Goal: Task Accomplishment & Management: Complete application form

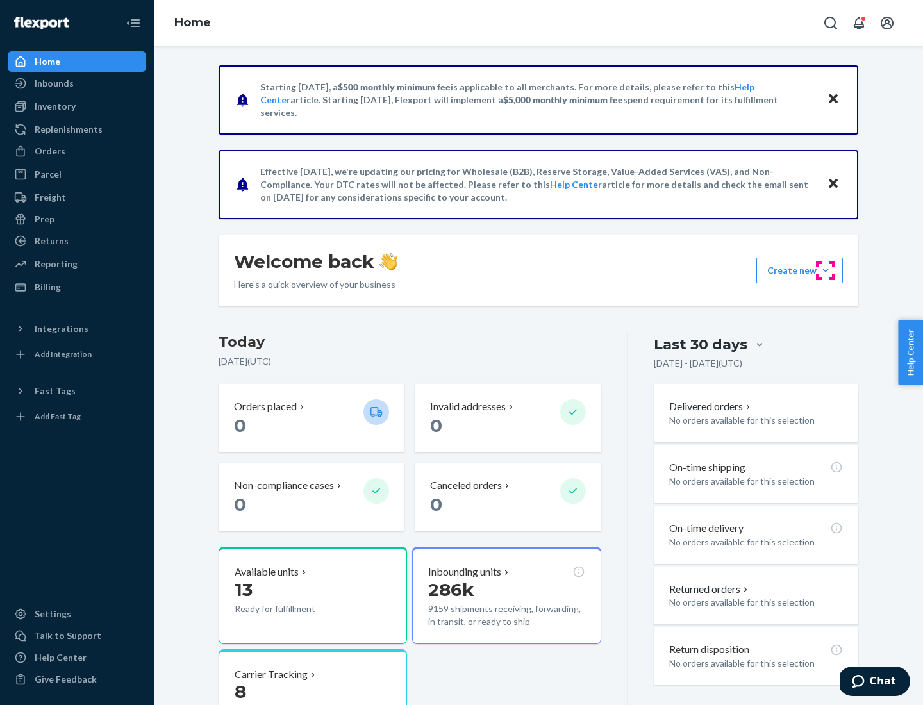
click at [825, 270] on button "Create new Create new inbound Create new order Create new product" at bounding box center [799, 271] width 86 height 26
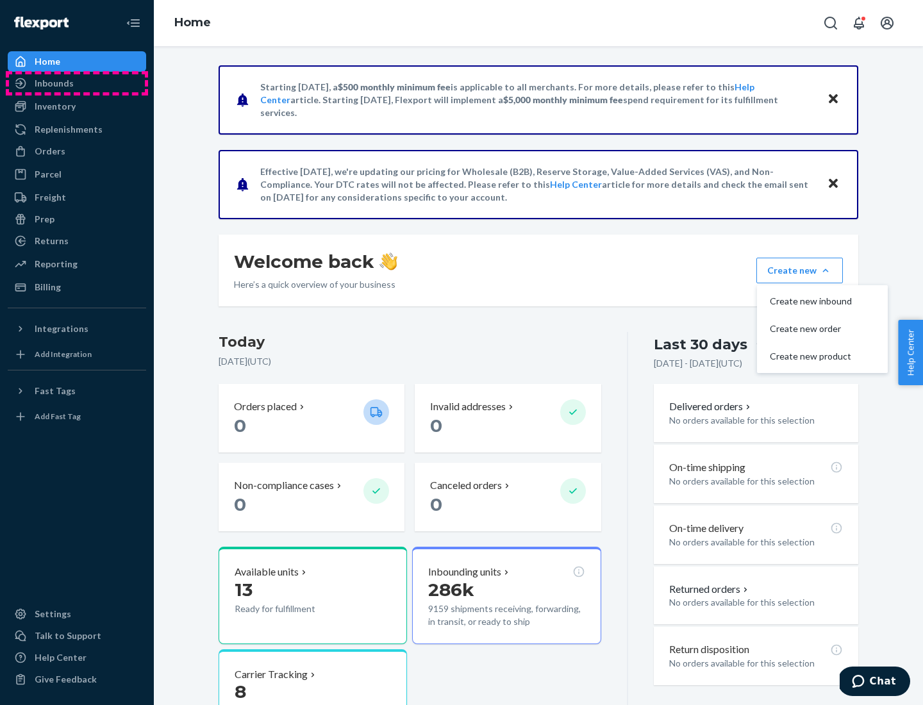
click at [77, 83] on div "Inbounds" at bounding box center [77, 83] width 136 height 18
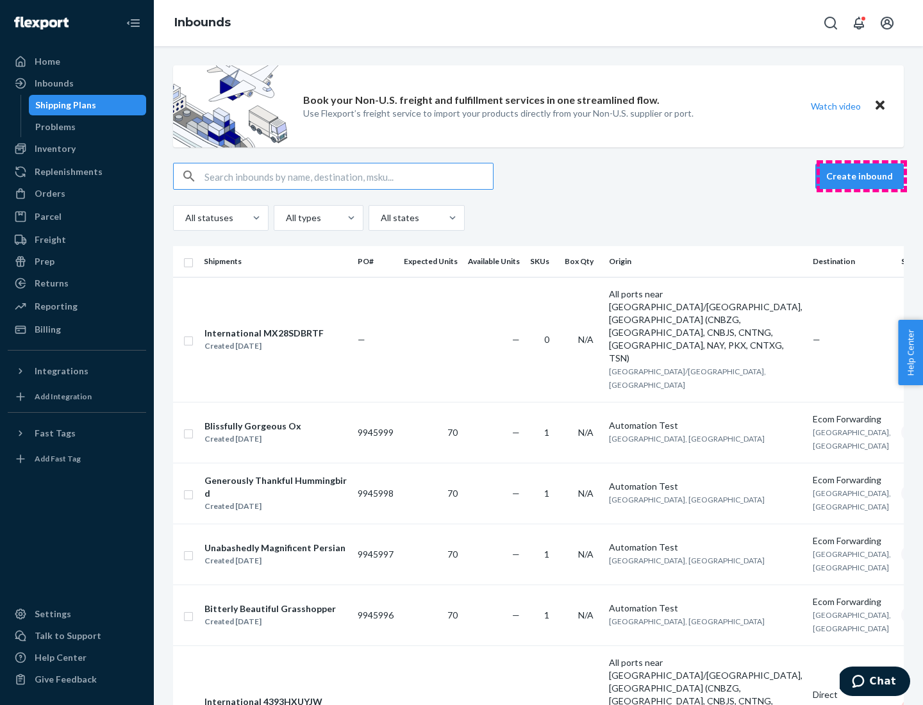
click at [861, 176] on button "Create inbound" at bounding box center [859, 176] width 88 height 26
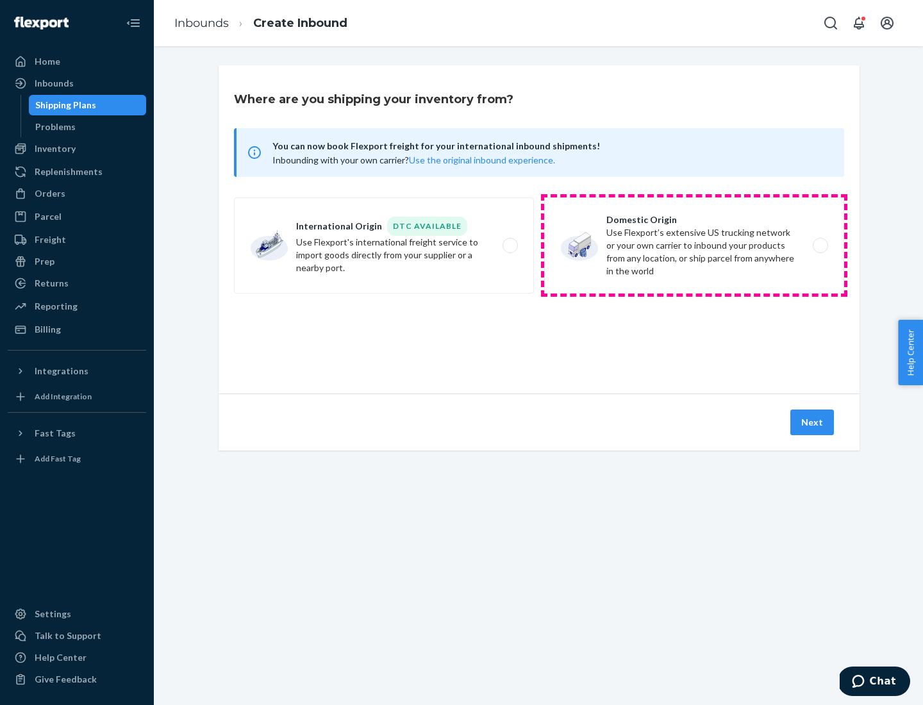
click at [694, 245] on label "Domestic Origin Use Flexport’s extensive US trucking network or your own carrie…" at bounding box center [694, 245] width 300 height 96
click at [819, 245] on input "Domestic Origin Use Flexport’s extensive US trucking network or your own carrie…" at bounding box center [823, 246] width 8 height 8
radio input "true"
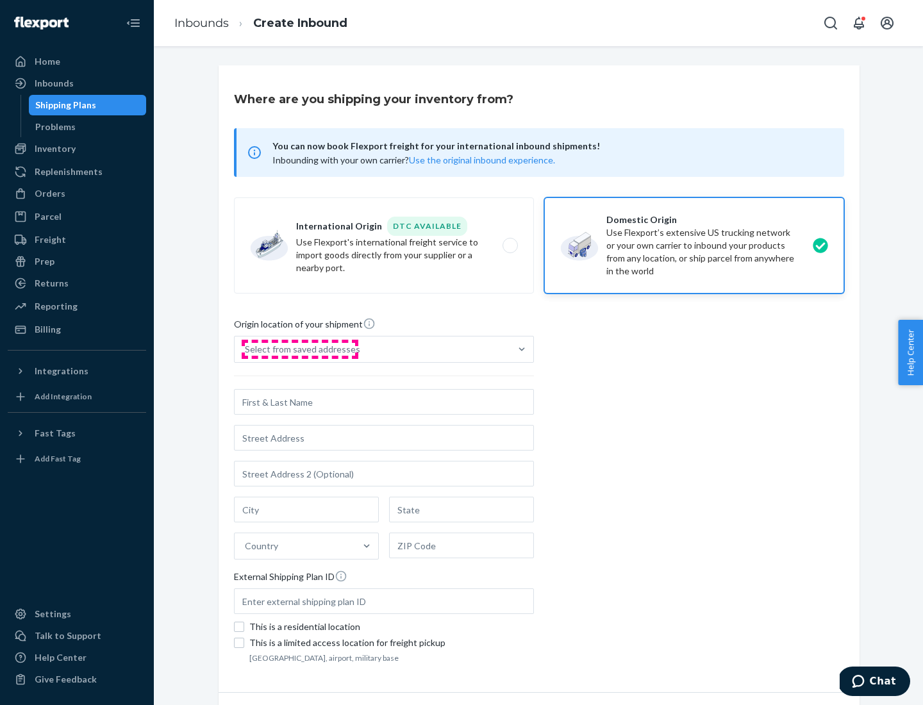
click at [299, 349] on div "Select from saved addresses" at bounding box center [302, 349] width 115 height 13
click at [246, 349] on input "Select from saved addresses" at bounding box center [245, 349] width 1 height 13
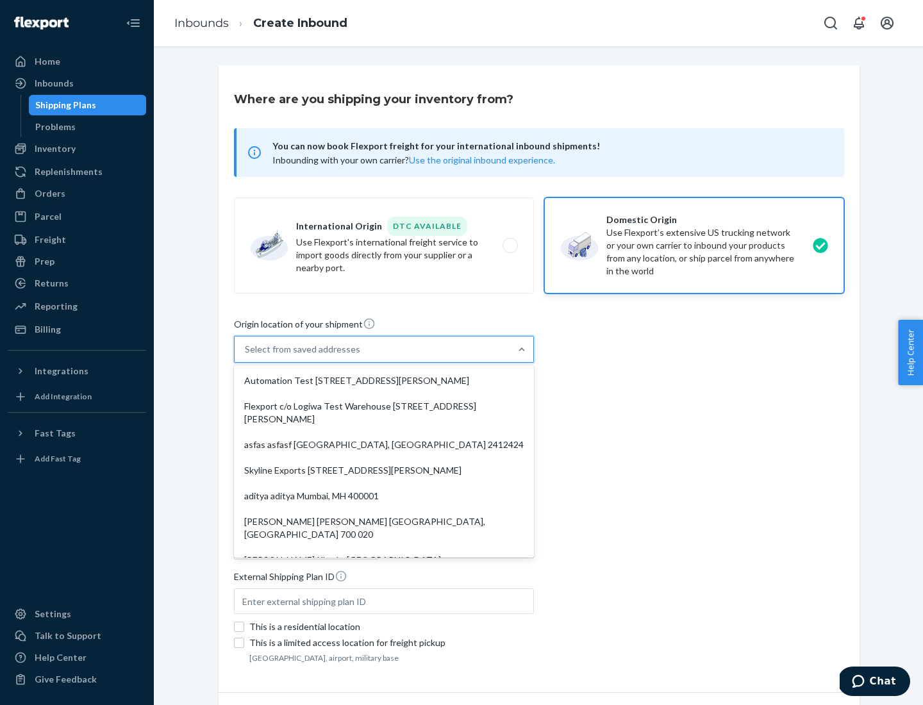
scroll to position [5, 0]
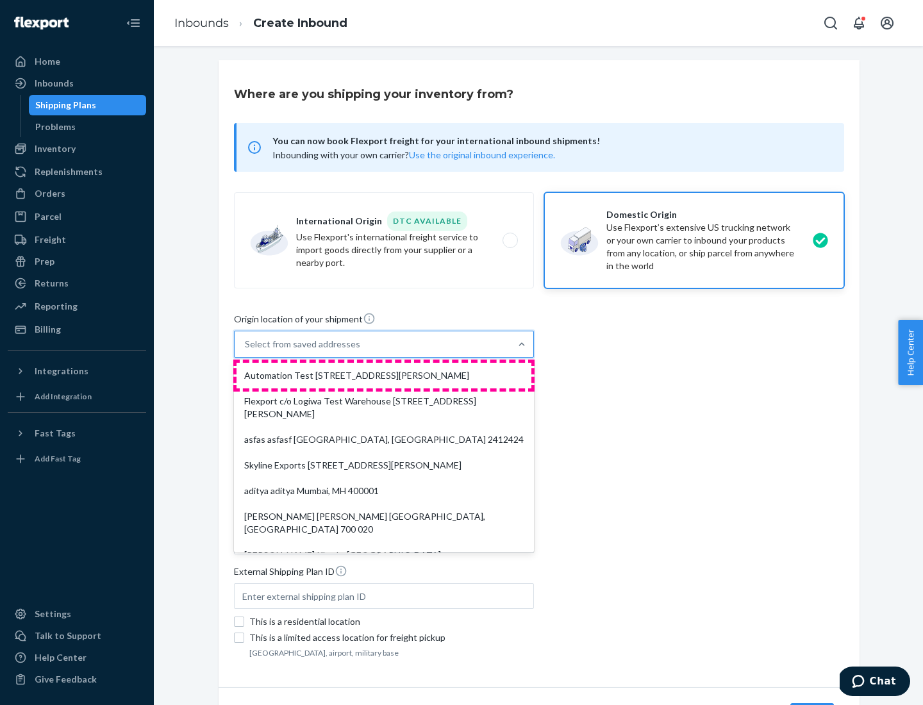
click at [384, 375] on div "Automation Test [STREET_ADDRESS][PERSON_NAME]" at bounding box center [383, 376] width 295 height 26
click at [246, 350] on input "option Automation Test [STREET_ADDRESS][PERSON_NAME]. 9 results available. Use …" at bounding box center [245, 344] width 1 height 13
type input "Automation Test"
type input "9th Floor"
type input "[GEOGRAPHIC_DATA]"
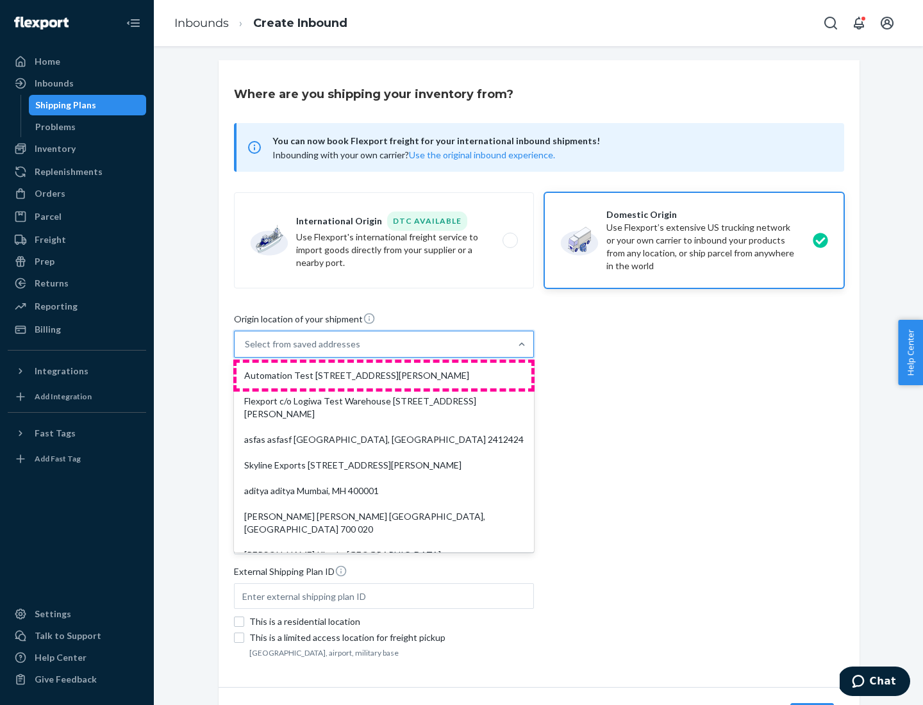
type input "CA"
type input "94104"
type input "[STREET_ADDRESS][PERSON_NAME]"
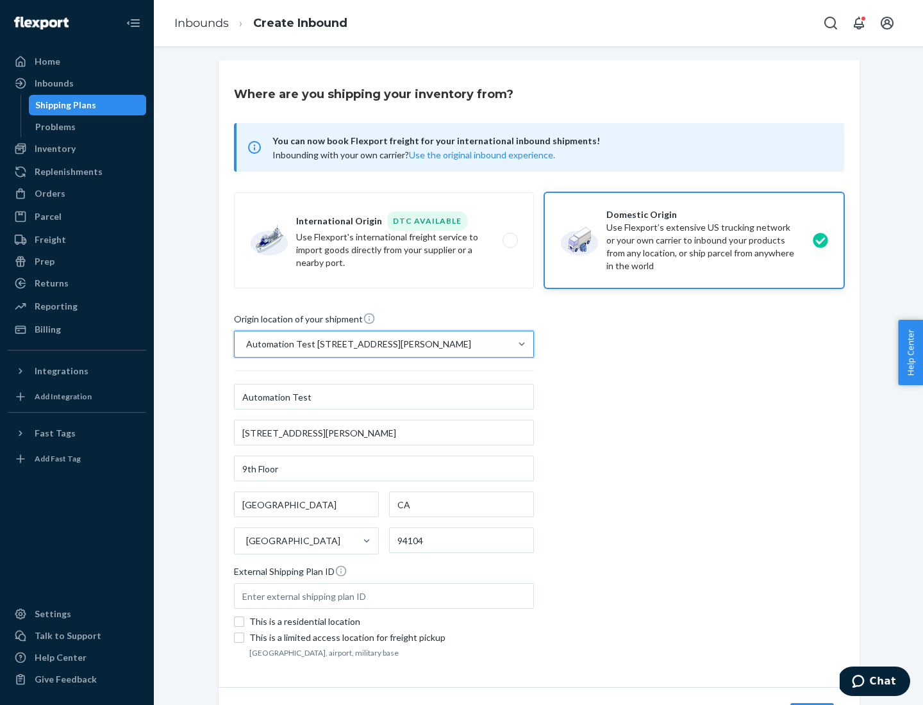
scroll to position [75, 0]
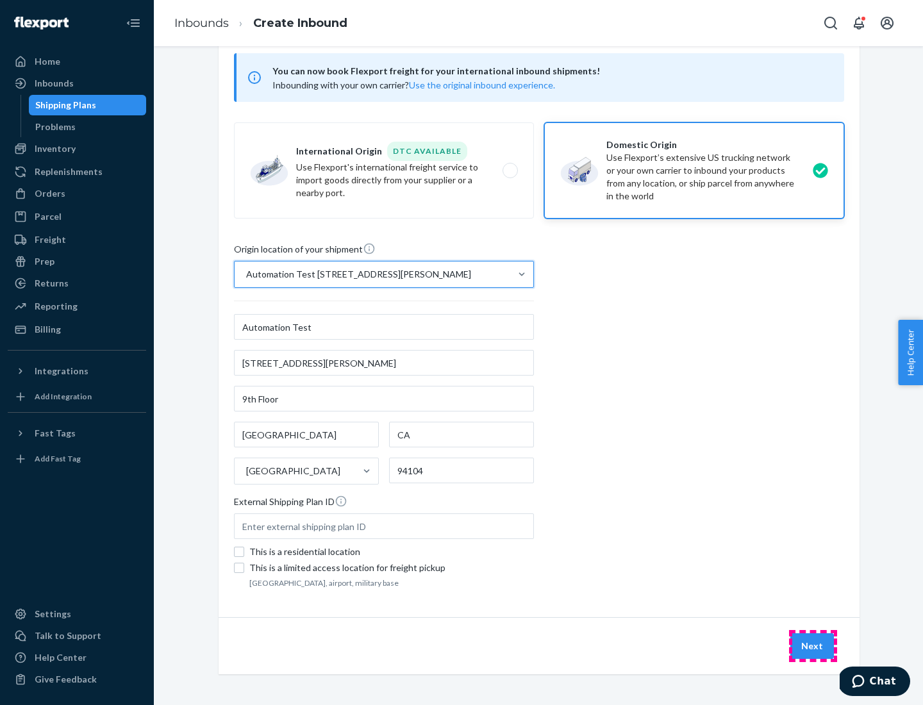
click at [812, 646] on button "Next" at bounding box center [812, 646] width 44 height 26
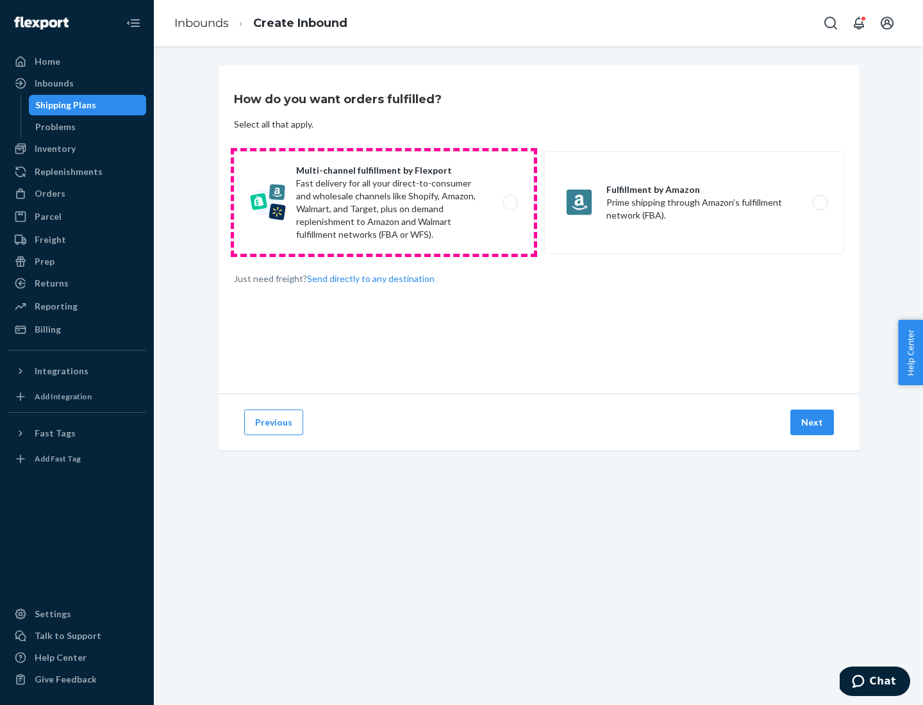
click at [384, 202] on label "Multi-channel fulfillment by Flexport Fast delivery for all your direct-to-cons…" at bounding box center [384, 202] width 300 height 103
click at [509, 202] on input "Multi-channel fulfillment by Flexport Fast delivery for all your direct-to-cons…" at bounding box center [513, 203] width 8 height 8
radio input "true"
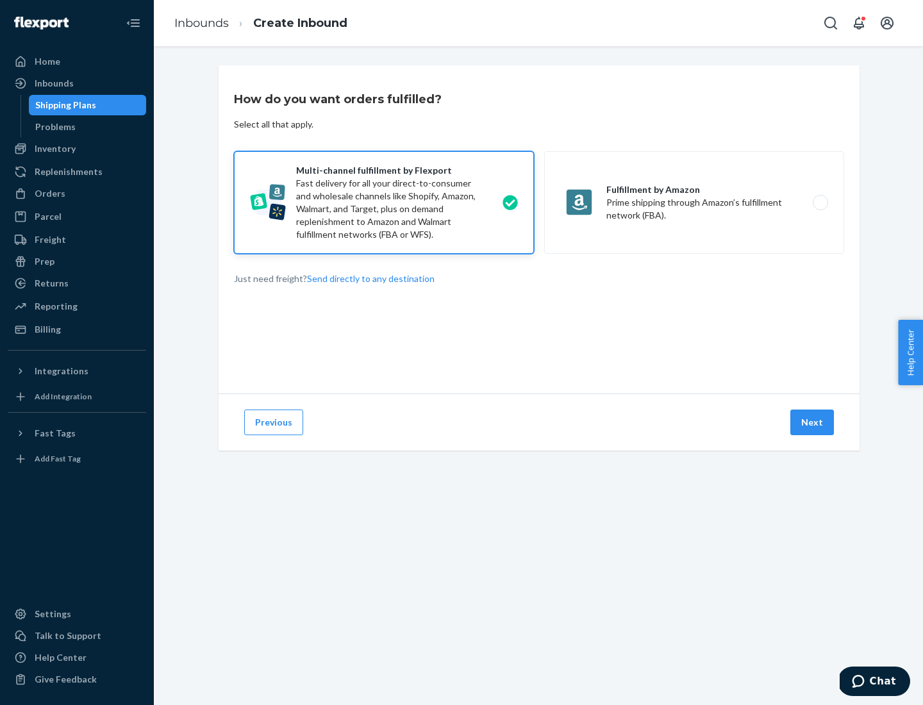
click at [812, 422] on button "Next" at bounding box center [812, 422] width 44 height 26
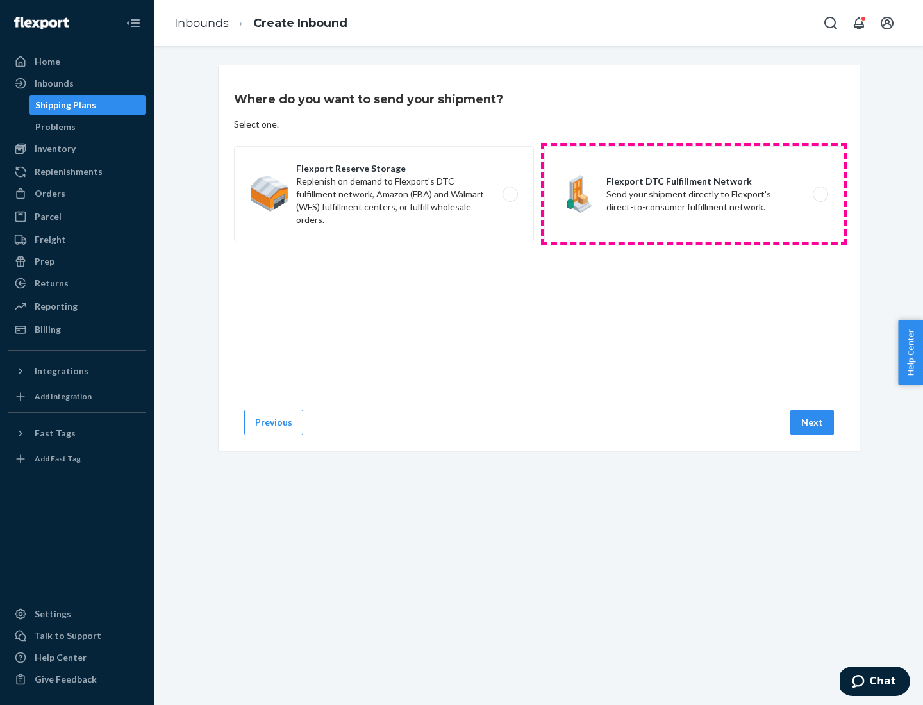
click at [694, 194] on label "Flexport DTC Fulfillment Network Send your shipment directly to Flexport's dire…" at bounding box center [694, 194] width 300 height 96
click at [819, 194] on input "Flexport DTC Fulfillment Network Send your shipment directly to Flexport's dire…" at bounding box center [823, 194] width 8 height 8
radio input "true"
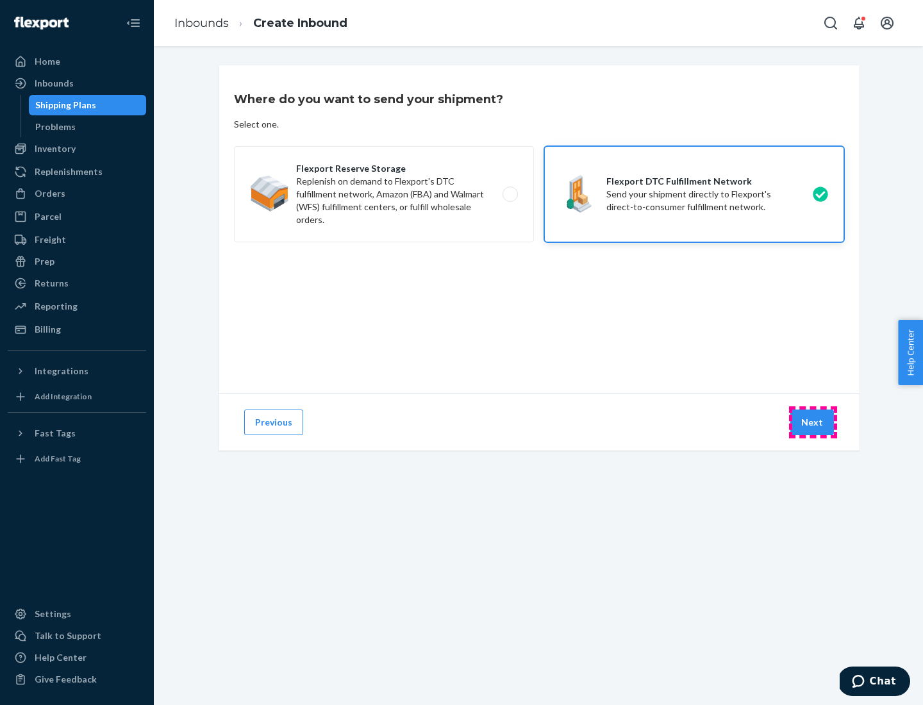
click at [812, 422] on button "Next" at bounding box center [812, 422] width 44 height 26
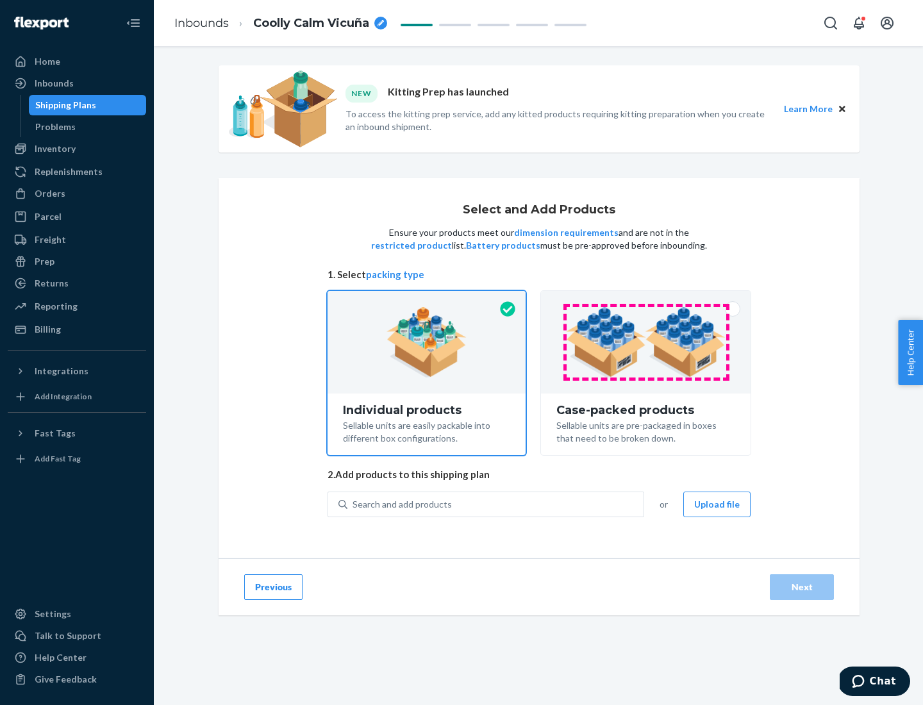
click at [646, 342] on img at bounding box center [646, 342] width 160 height 70
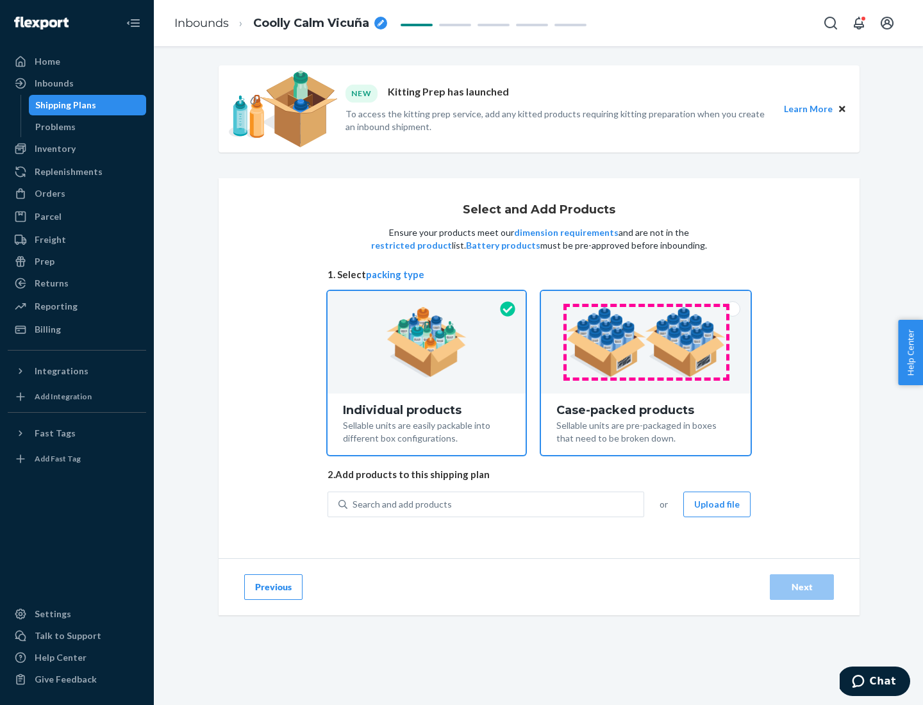
click at [646, 299] on input "Case-packed products Sellable units are pre-packaged in boxes that need to be b…" at bounding box center [645, 295] width 8 height 8
radio input "true"
radio input "false"
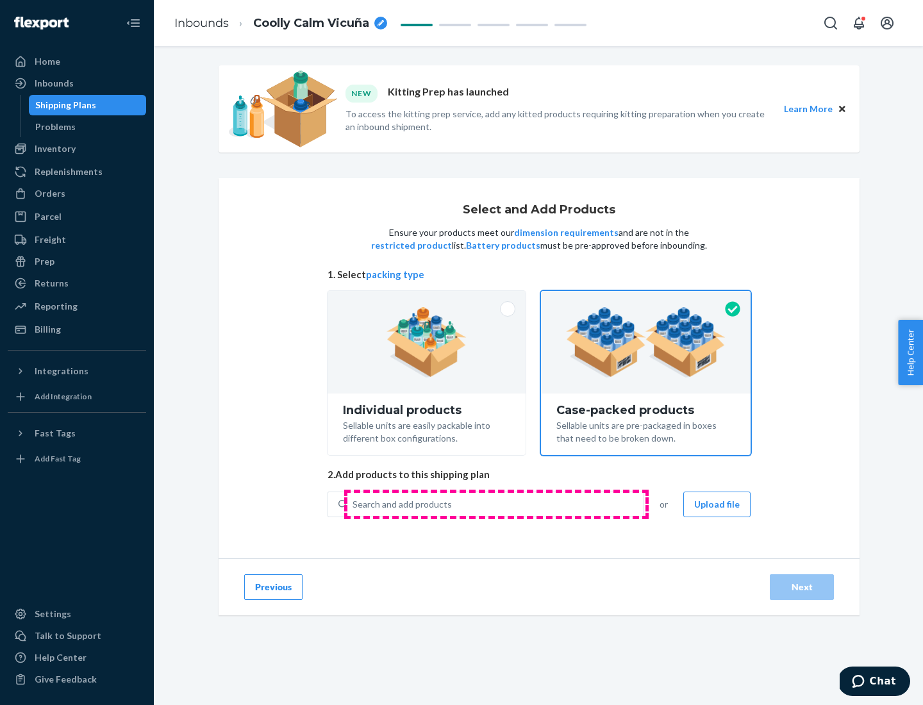
click at [496, 504] on div "Search and add products" at bounding box center [495, 504] width 296 height 23
click at [354, 504] on input "Search and add products" at bounding box center [352, 504] width 1 height 13
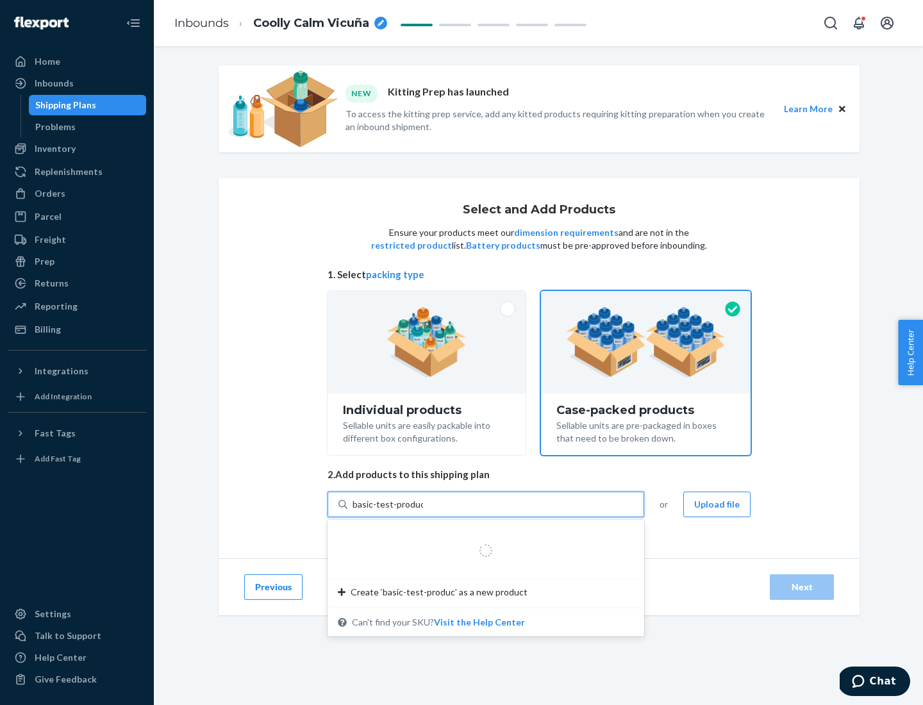
type input "basic-test-product-1"
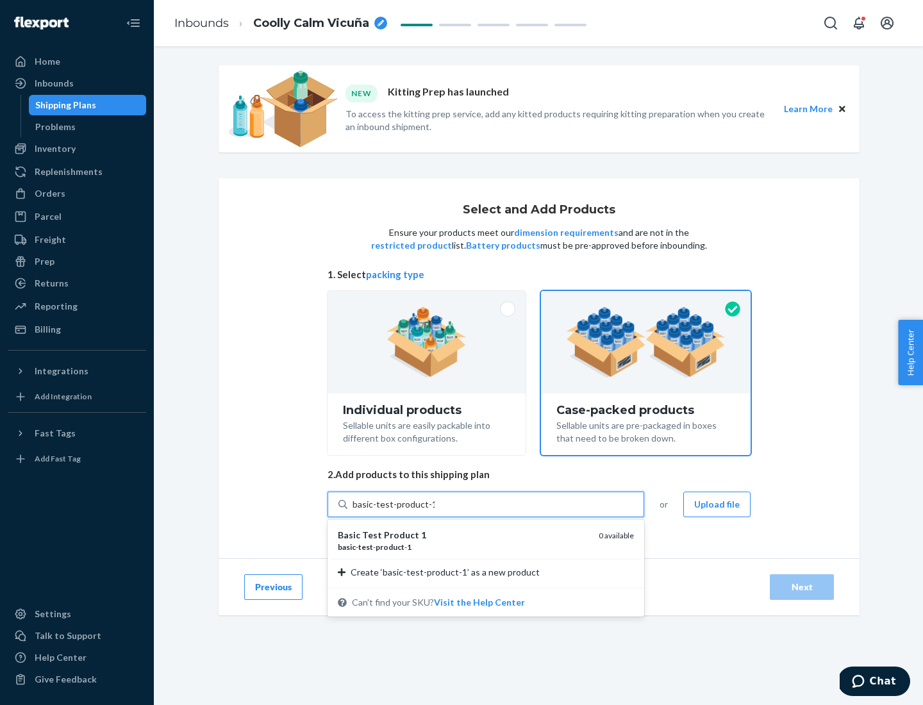
click at [463, 546] on div "basic - test - product - 1" at bounding box center [463, 546] width 250 height 11
click at [434, 511] on input "basic-test-product-1" at bounding box center [393, 504] width 82 height 13
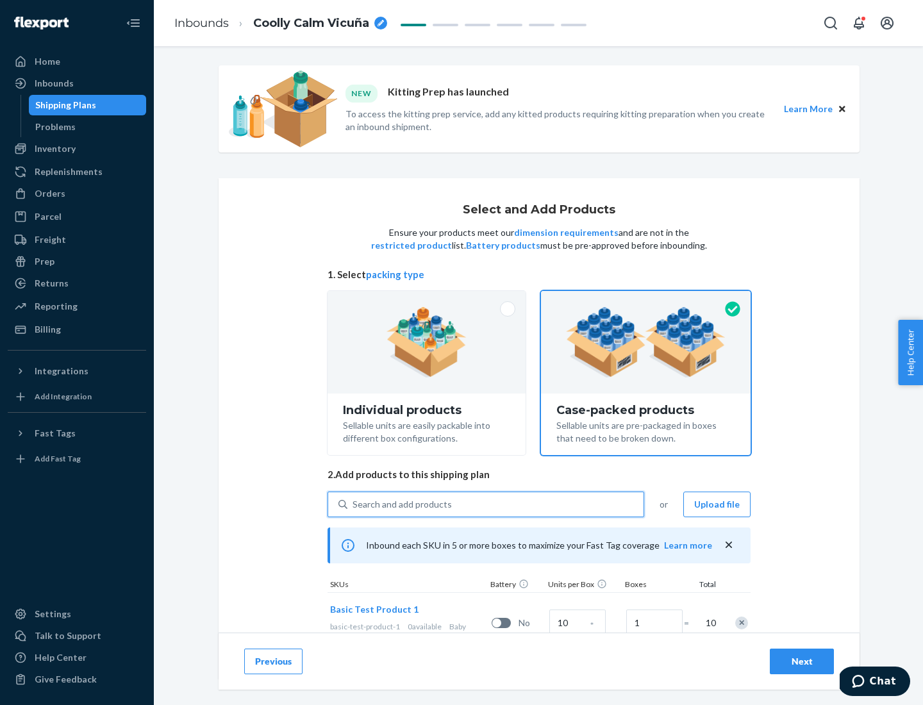
scroll to position [46, 0]
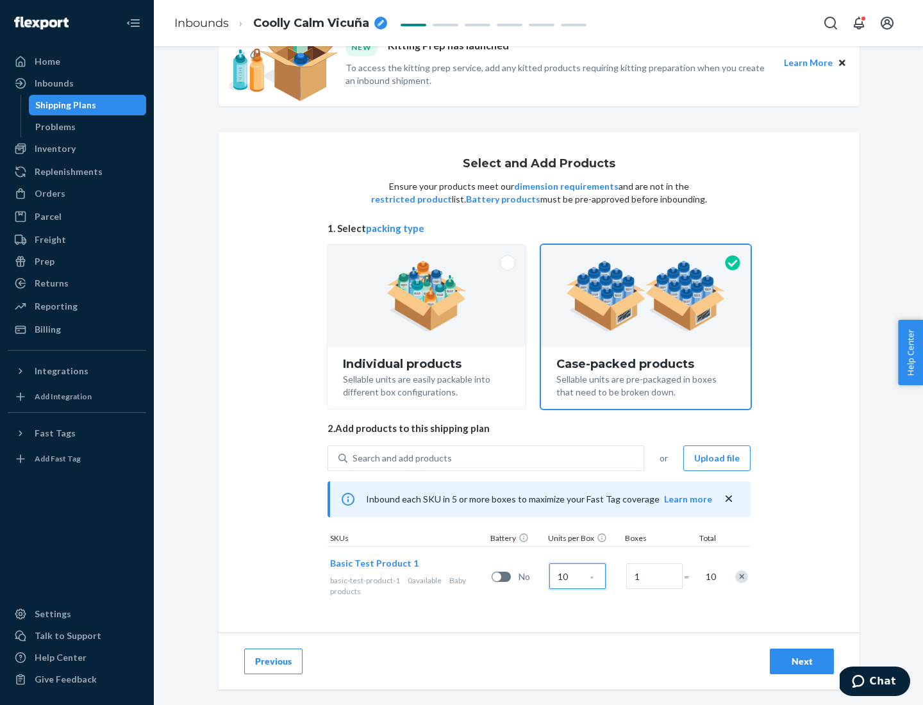
type input "10"
type input "7"
click at [801, 661] on div "Next" at bounding box center [801, 661] width 42 height 13
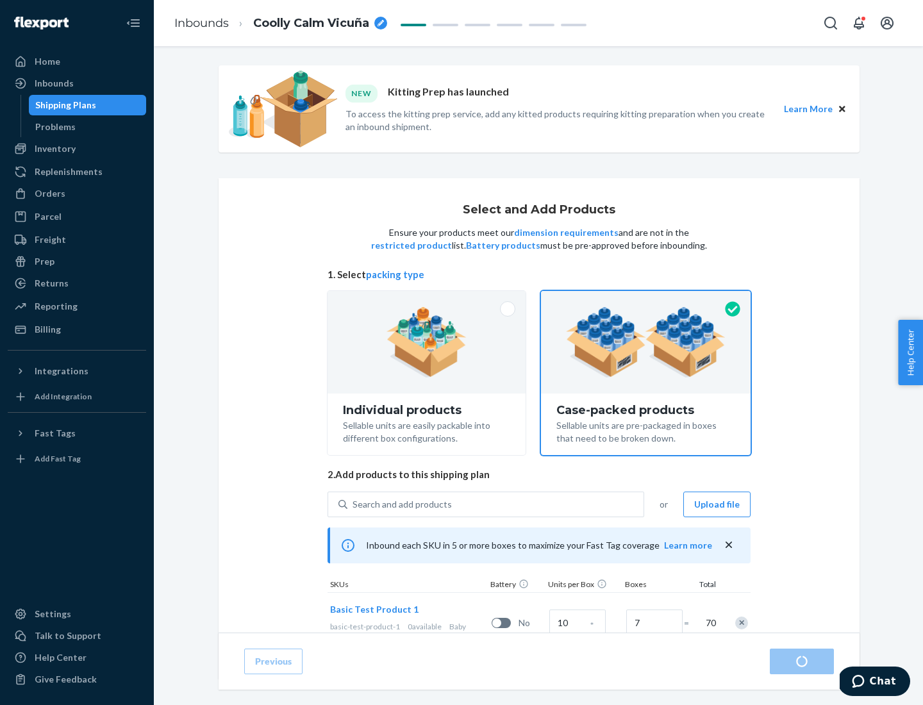
radio input "true"
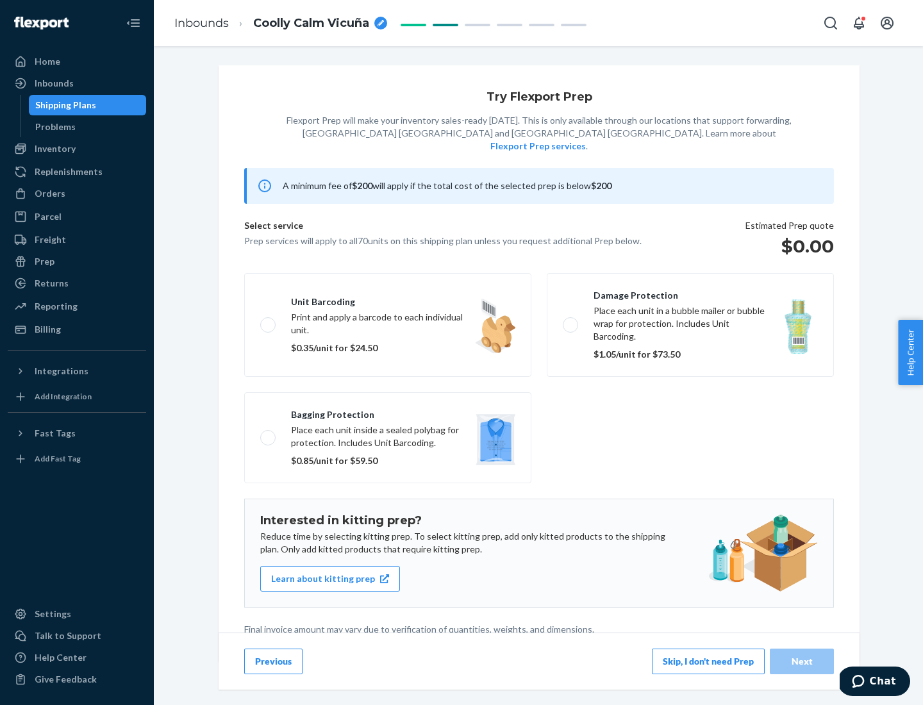
scroll to position [3, 0]
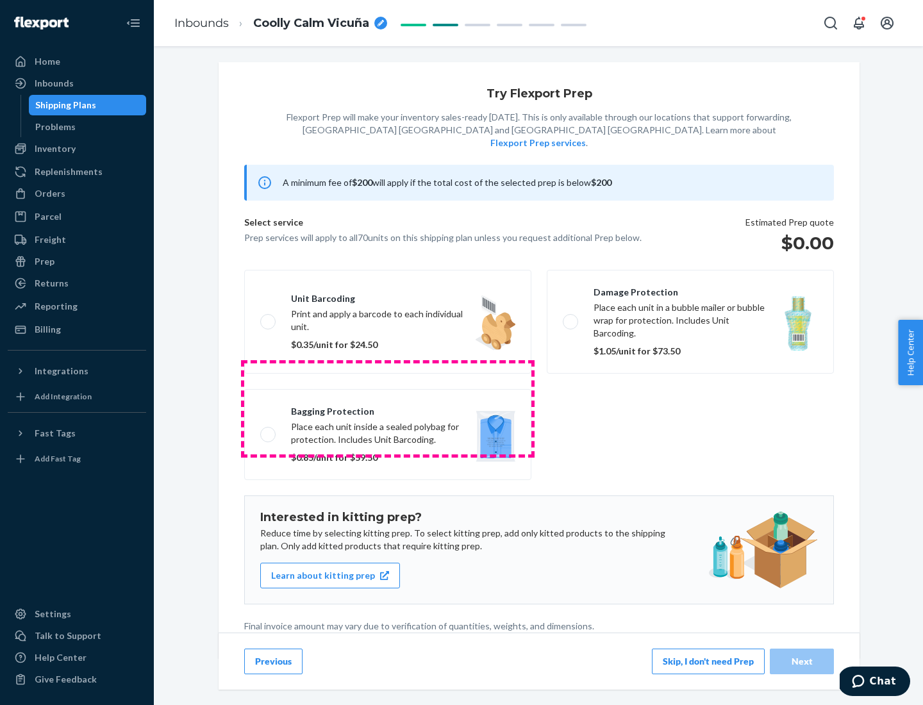
click at [388, 408] on label "Bagging protection Place each unit inside a sealed polybag for protection. Incl…" at bounding box center [387, 434] width 287 height 91
click at [268, 430] on input "Bagging protection Place each unit inside a sealed polybag for protection. Incl…" at bounding box center [264, 434] width 8 height 8
checkbox input "true"
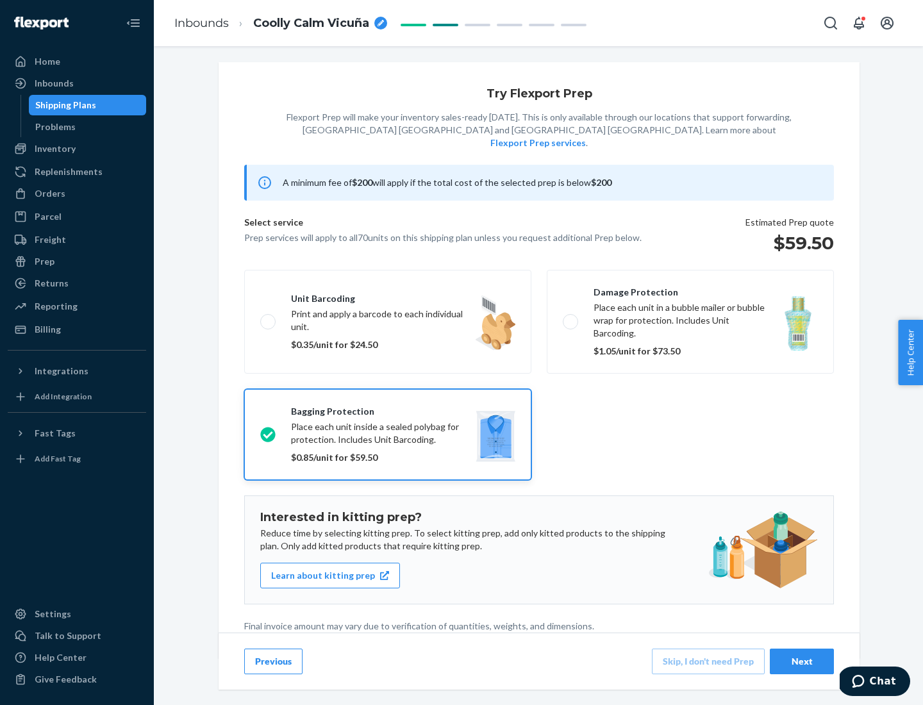
click at [801, 661] on div "Next" at bounding box center [801, 661] width 42 height 13
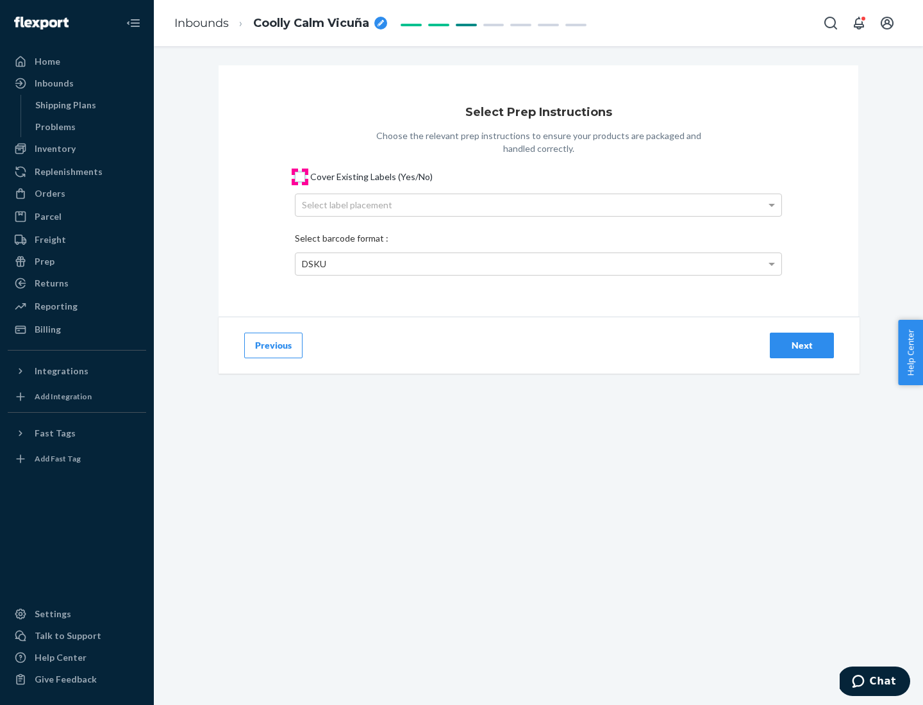
click at [300, 176] on input "Cover Existing Labels (Yes/No)" at bounding box center [300, 177] width 10 height 10
checkbox input "true"
click at [538, 204] on div "Select label placement" at bounding box center [538, 205] width 486 height 22
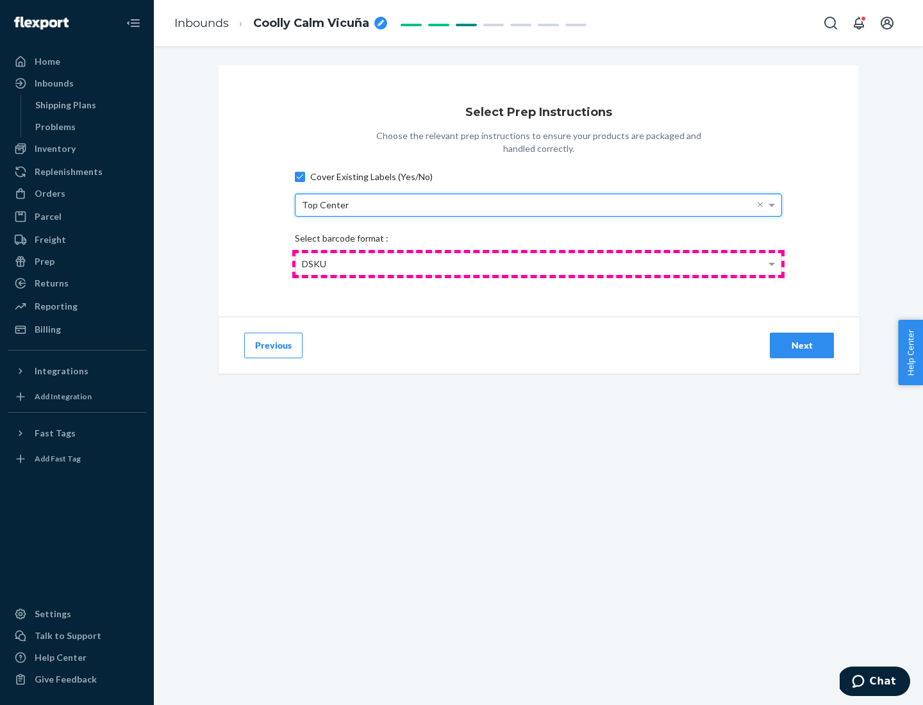
click at [538, 263] on div "DSKU" at bounding box center [538, 264] width 486 height 22
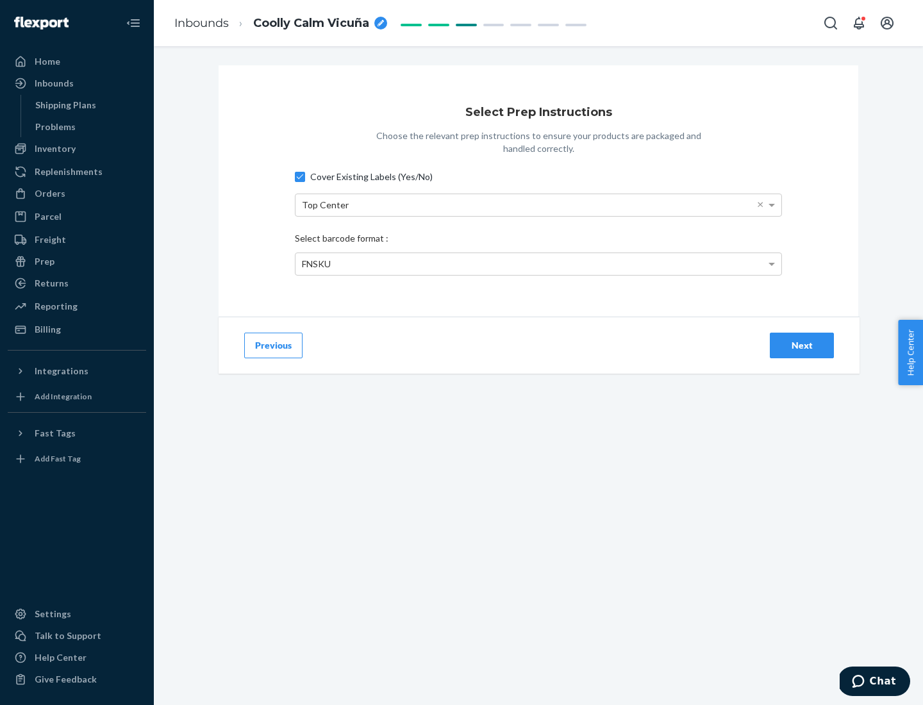
click at [801, 345] on div "Next" at bounding box center [801, 345] width 42 height 13
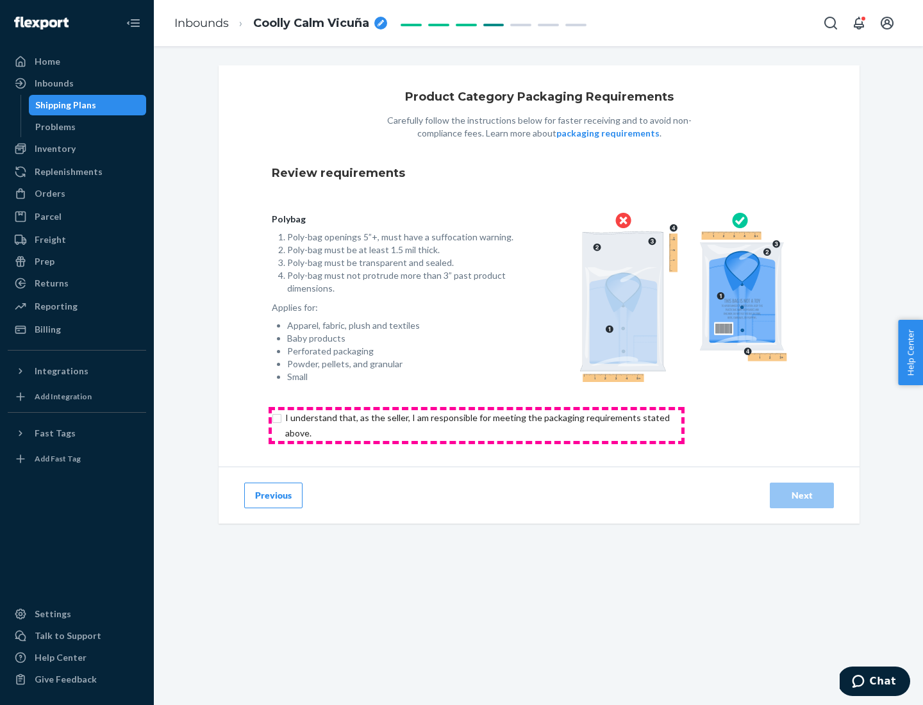
click at [476, 425] on input "checkbox" at bounding box center [485, 425] width 426 height 31
checkbox input "true"
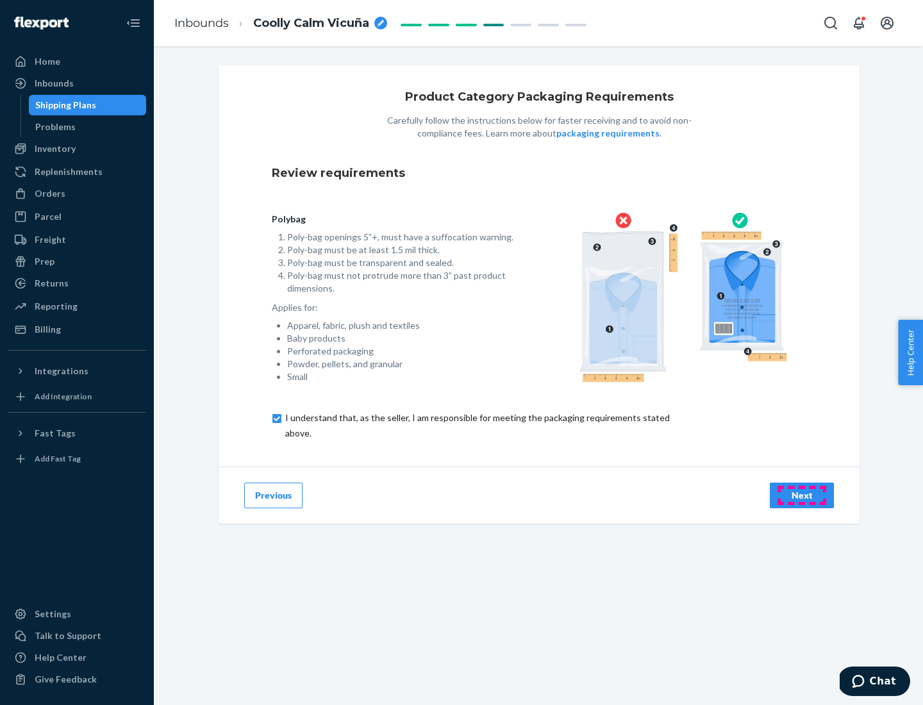
click at [801, 495] on div "Next" at bounding box center [801, 495] width 42 height 13
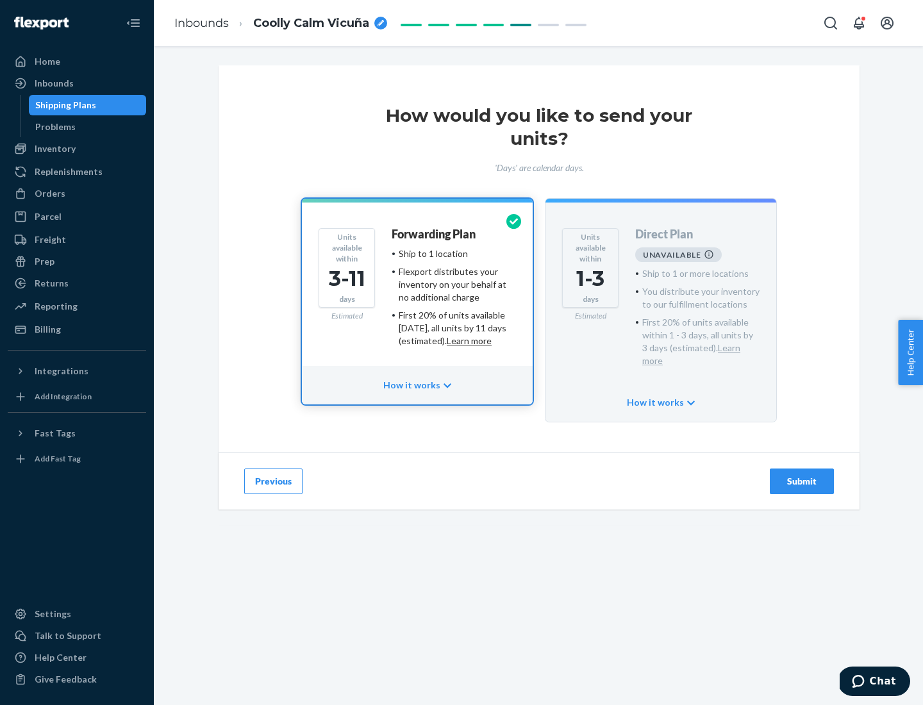
click at [434, 234] on h4 "Forwarding Plan" at bounding box center [433, 234] width 84 height 13
click at [801, 475] on div "Submit" at bounding box center [801, 481] width 42 height 13
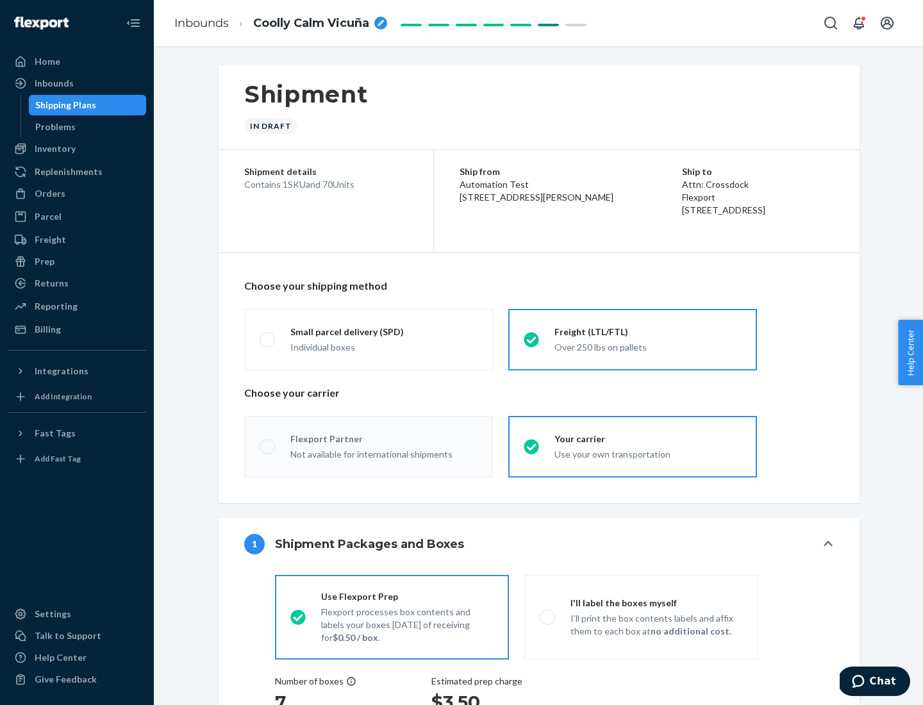
radio input "true"
radio input "false"
radio input "true"
radio input "false"
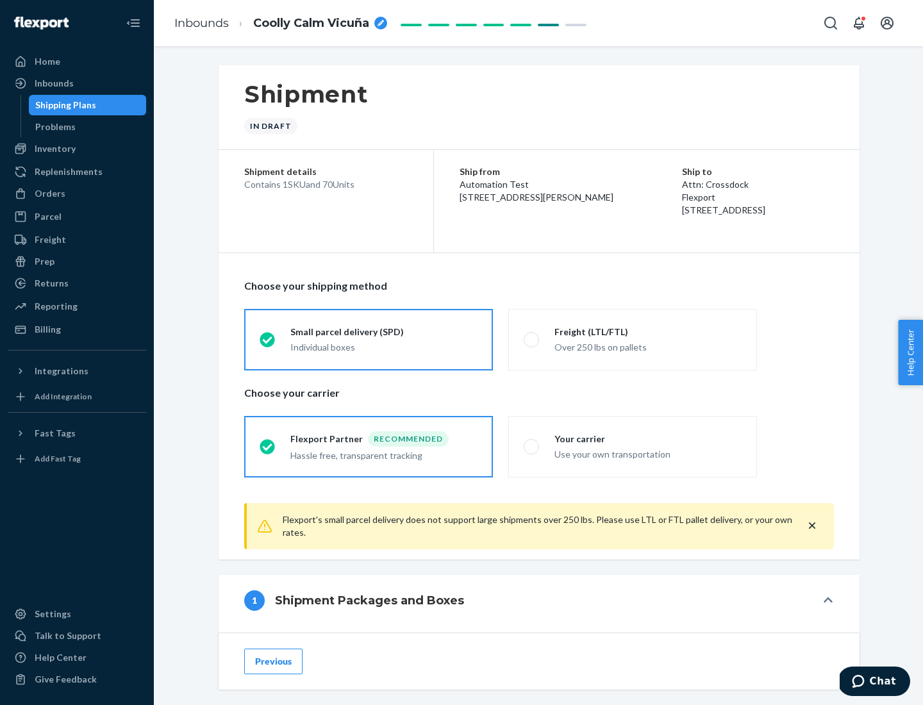
click at [632, 339] on div "Over 250 lbs on pallets" at bounding box center [647, 345] width 187 height 15
click at [532, 339] on input "Freight (LTL/FTL) Over 250 lbs on pallets" at bounding box center [527, 339] width 8 height 8
radio input "true"
radio input "false"
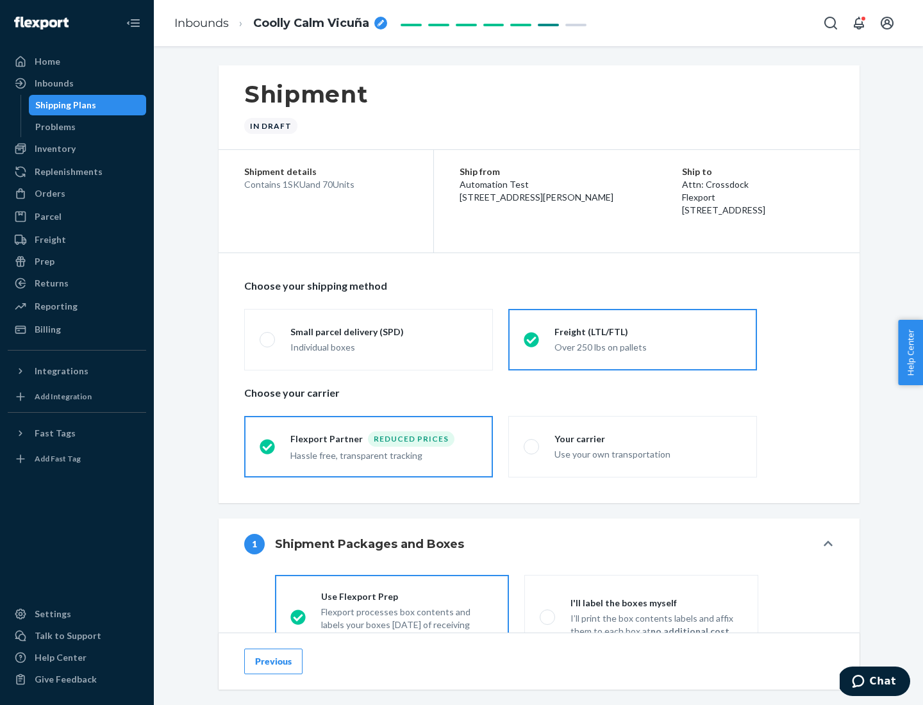
scroll to position [71, 0]
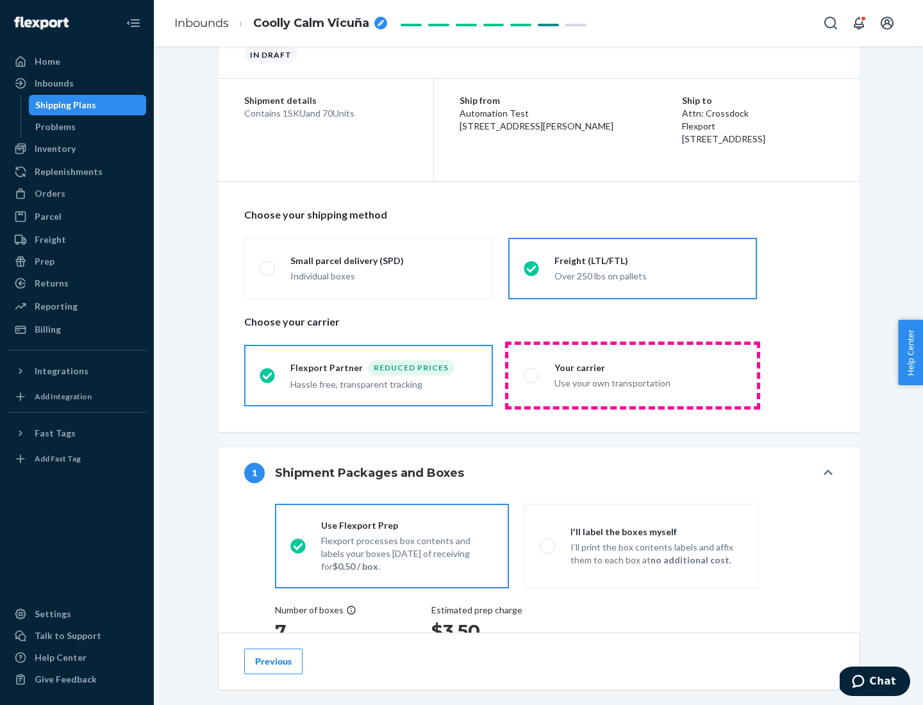
click at [632, 375] on div "Use your own transportation" at bounding box center [647, 381] width 187 height 15
click at [532, 375] on input "Your carrier Use your own transportation" at bounding box center [527, 375] width 8 height 8
radio input "true"
radio input "false"
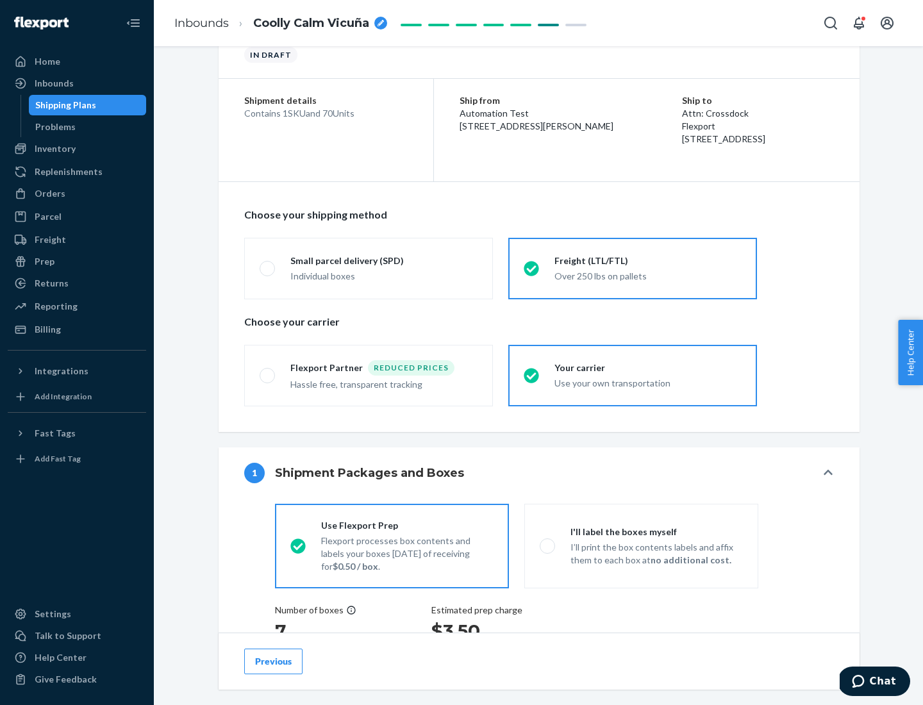
scroll to position [242, 0]
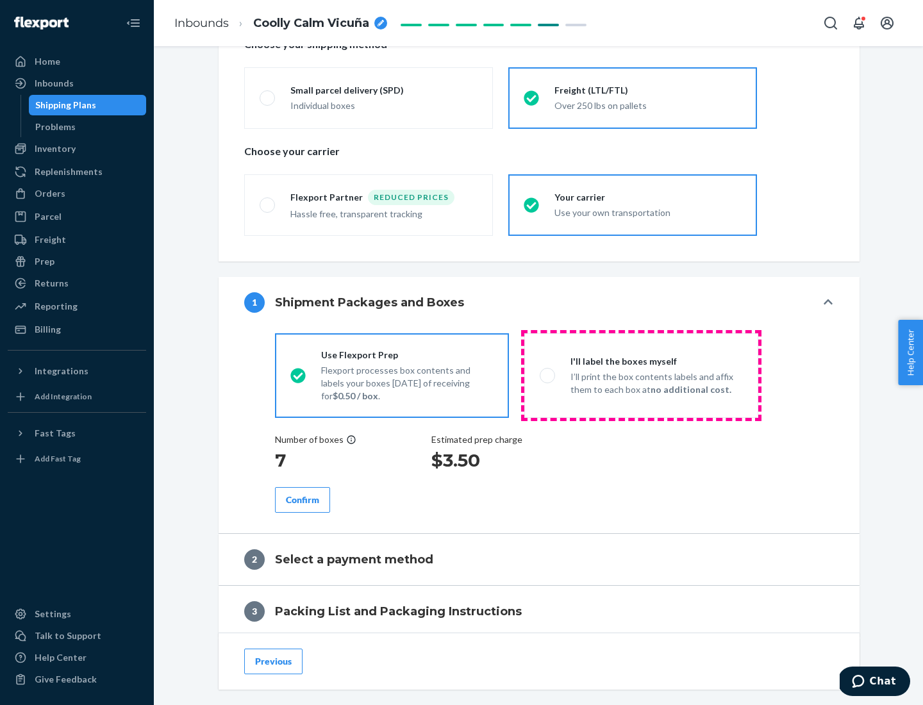
click at [641, 375] on p "I’ll print the box contents labels and affix them to each box at no additional …" at bounding box center [656, 383] width 172 height 26
click at [548, 375] on input "I'll label the boxes myself I’ll print the box contents labels and affix them t…" at bounding box center [543, 375] width 8 height 8
radio input "true"
radio input "false"
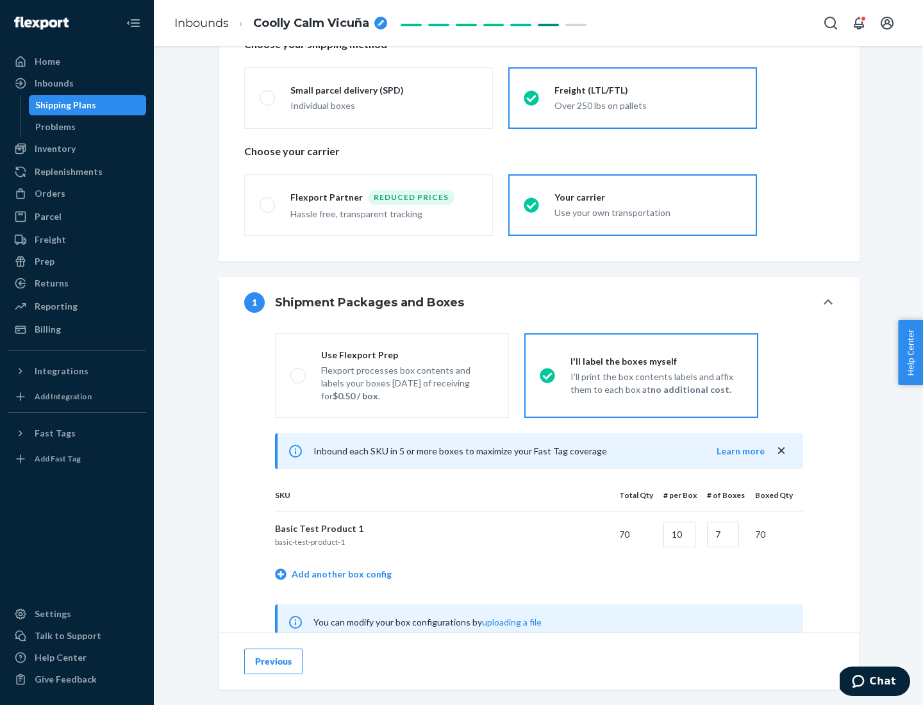
scroll to position [400, 0]
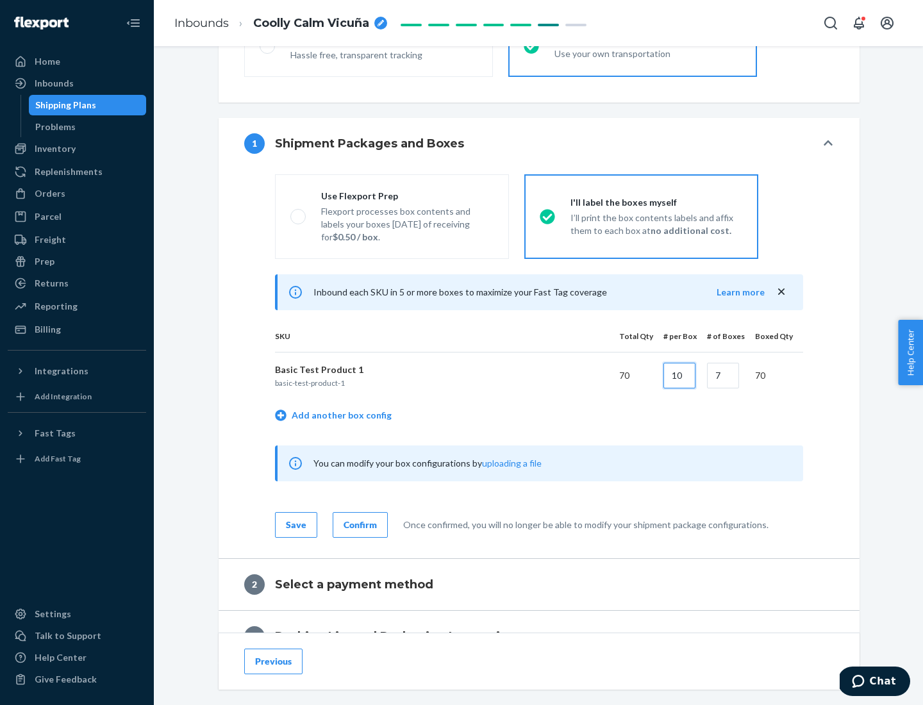
type input "10"
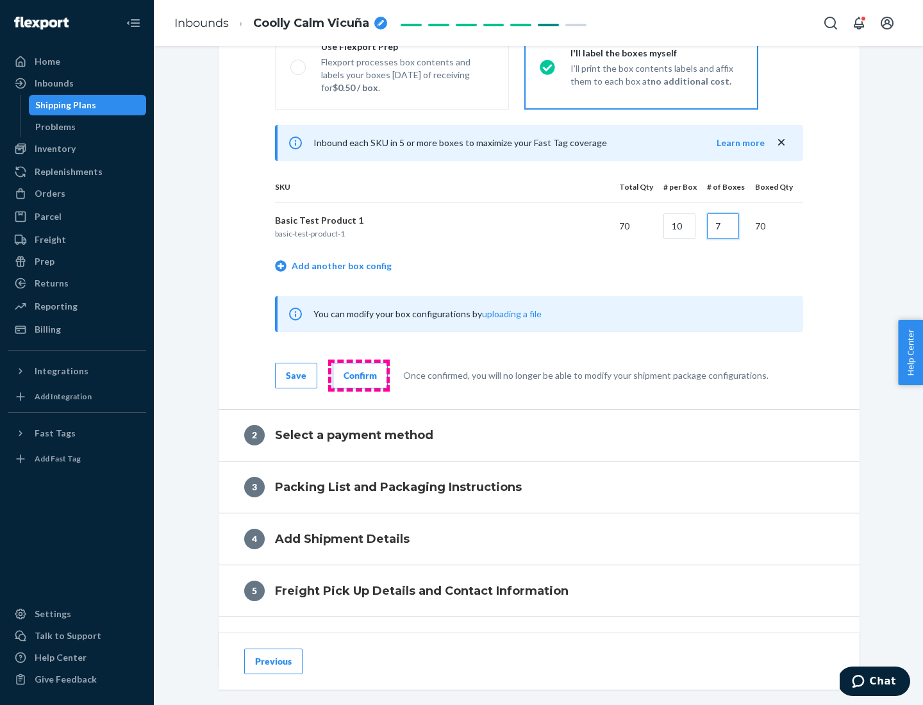
type input "7"
click at [358, 375] on div "Confirm" at bounding box center [359, 375] width 33 height 13
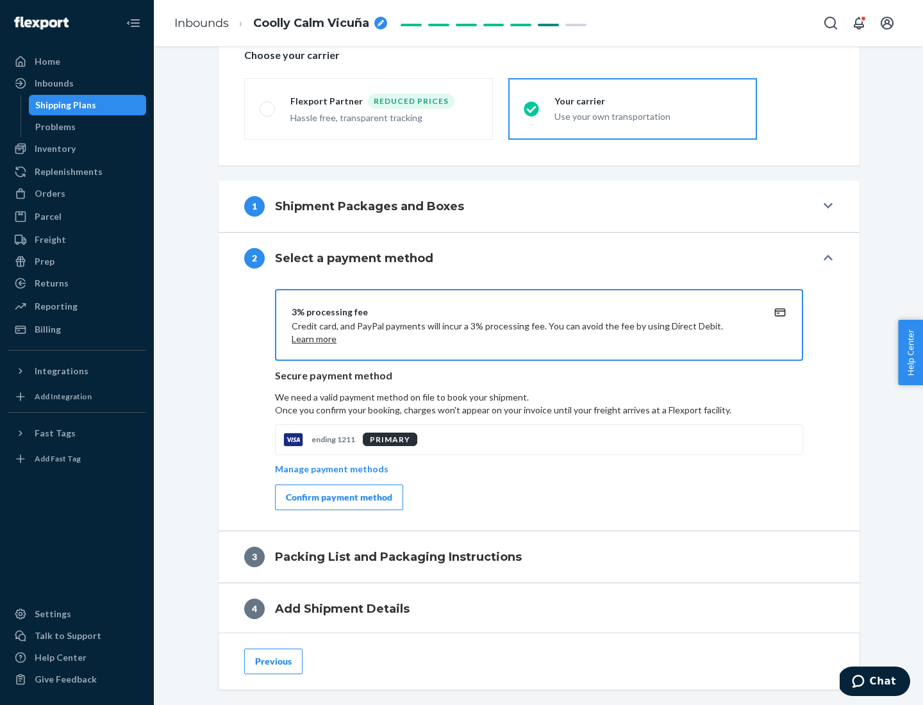
scroll to position [459, 0]
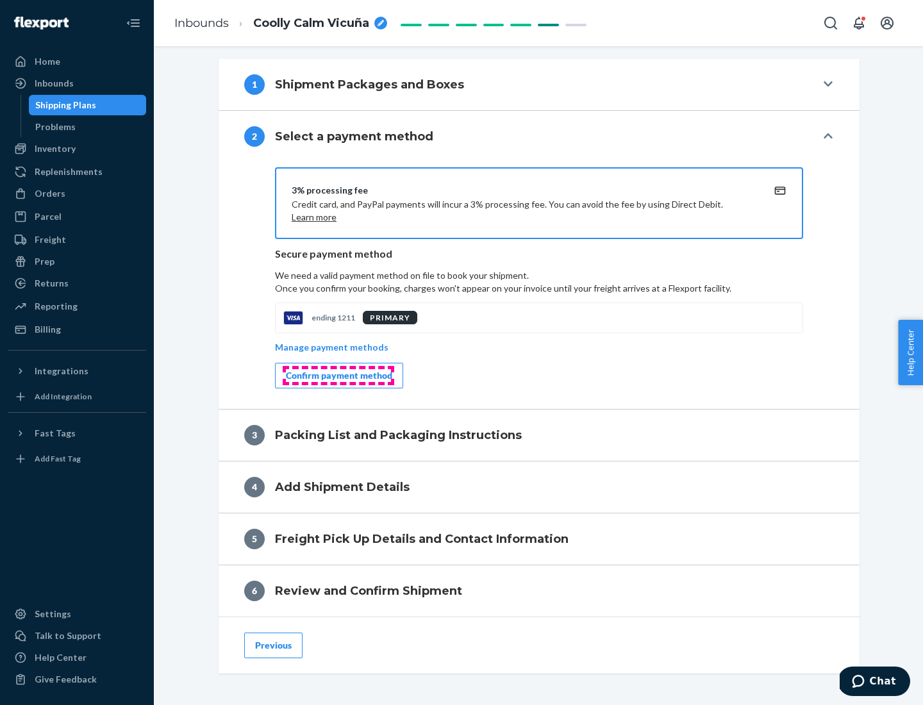
click at [338, 375] on div "Confirm payment method" at bounding box center [339, 375] width 106 height 13
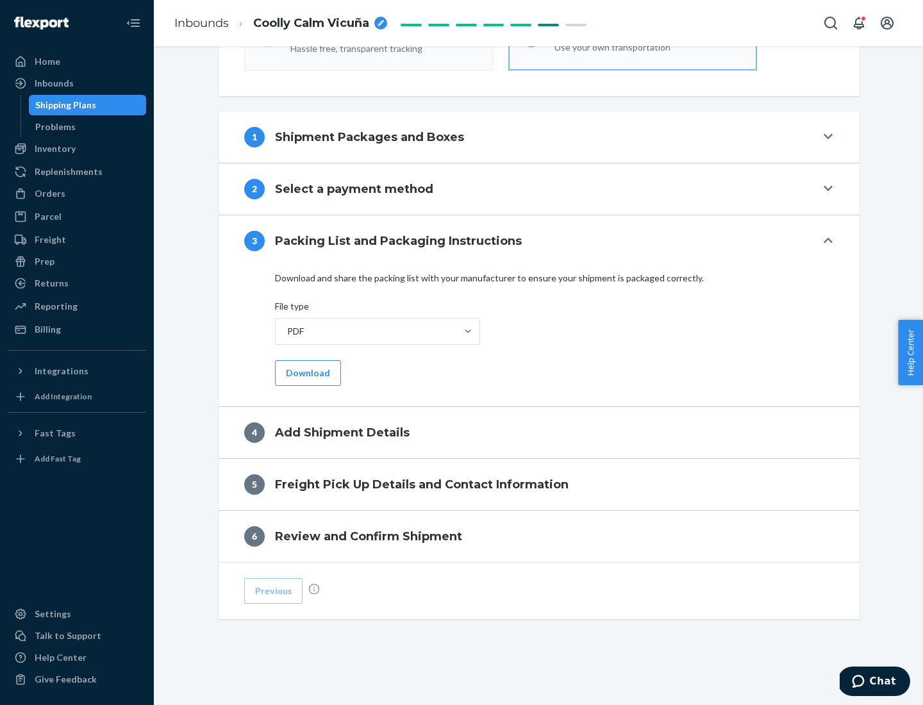
scroll to position [404, 0]
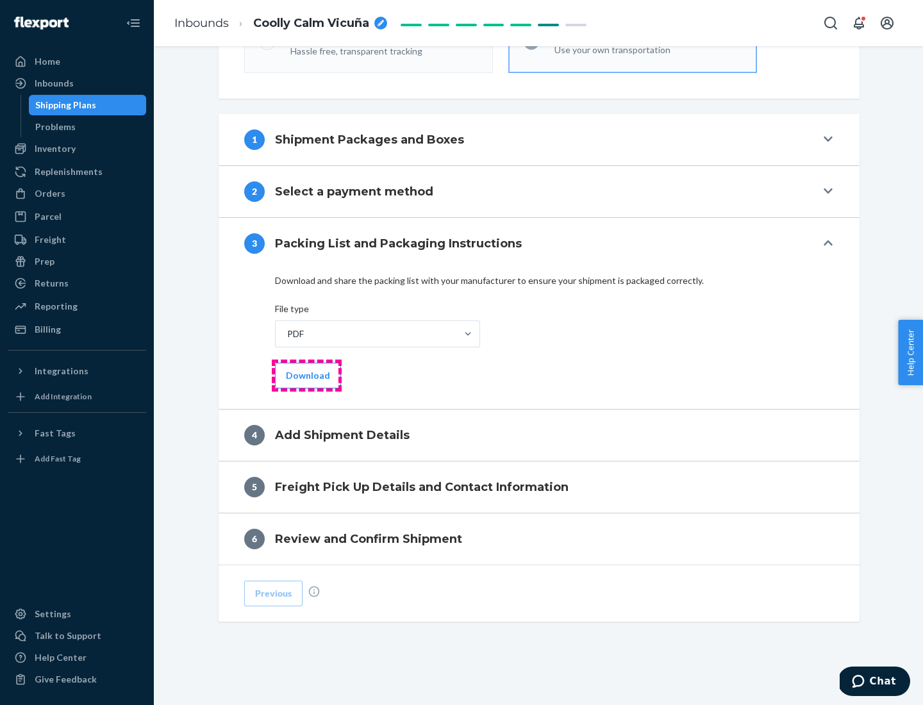
click at [306, 375] on button "Download" at bounding box center [308, 376] width 66 height 26
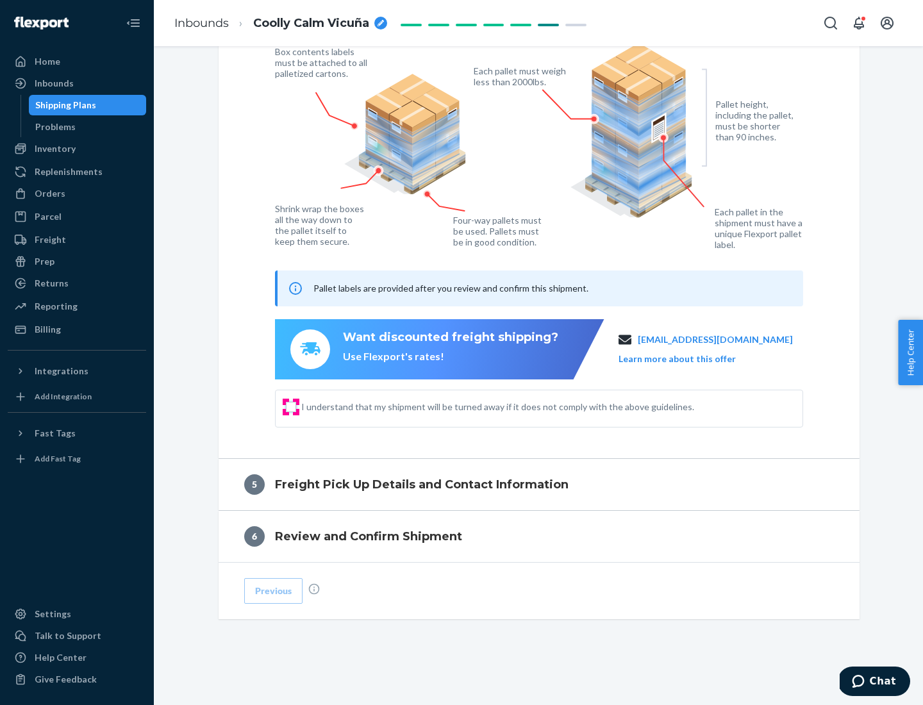
click at [291, 406] on input "I understand that my shipment will be turned away if it does not comply with th…" at bounding box center [291, 407] width 10 height 10
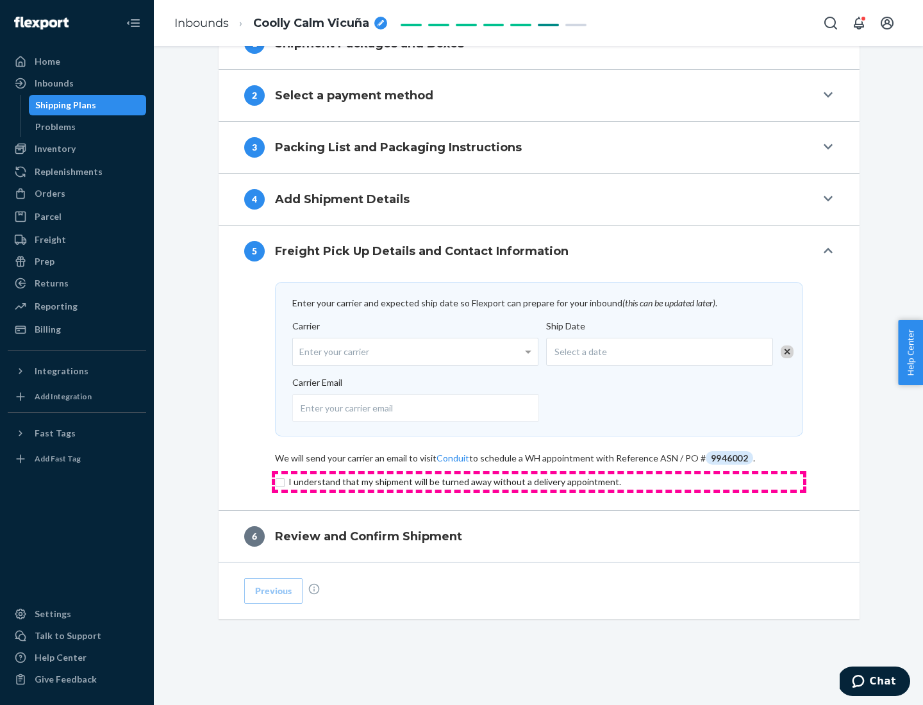
click at [539, 481] on input "checkbox" at bounding box center [539, 481] width 528 height 15
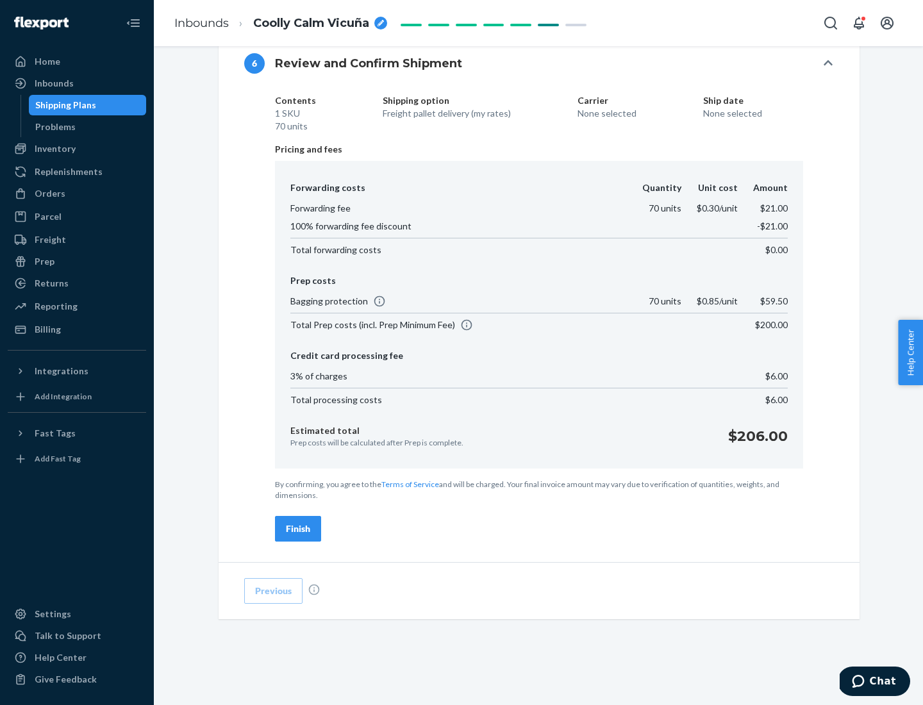
click at [298, 529] on div "Finish" at bounding box center [298, 528] width 24 height 13
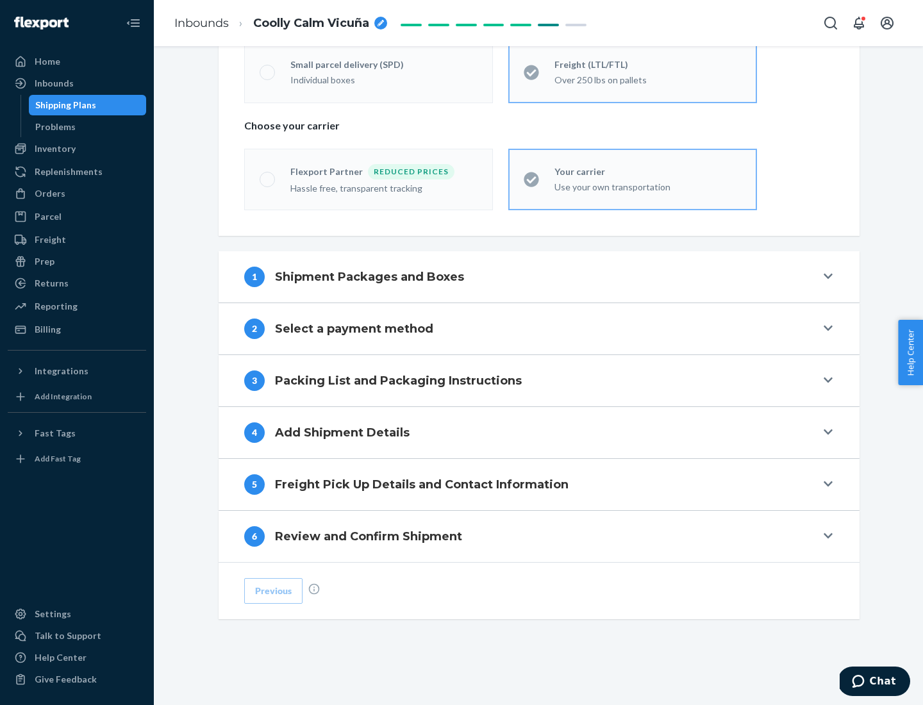
scroll to position [267, 0]
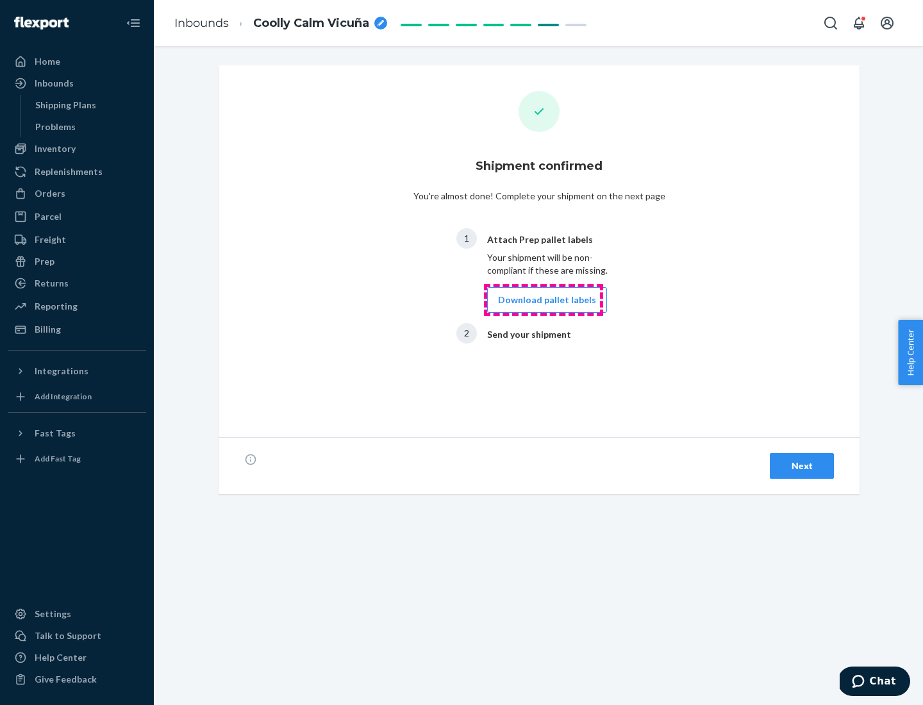
click at [543, 300] on button "Download pallet labels" at bounding box center [547, 300] width 120 height 26
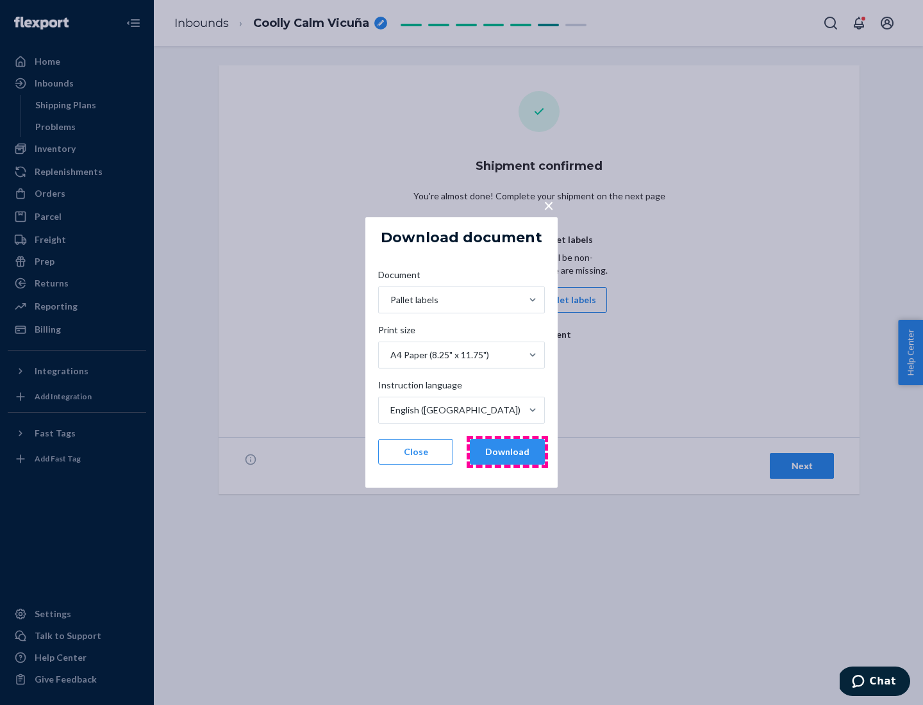
click at [507, 452] on button "Download" at bounding box center [507, 452] width 75 height 26
click at [548, 204] on span "×" at bounding box center [548, 205] width 10 height 22
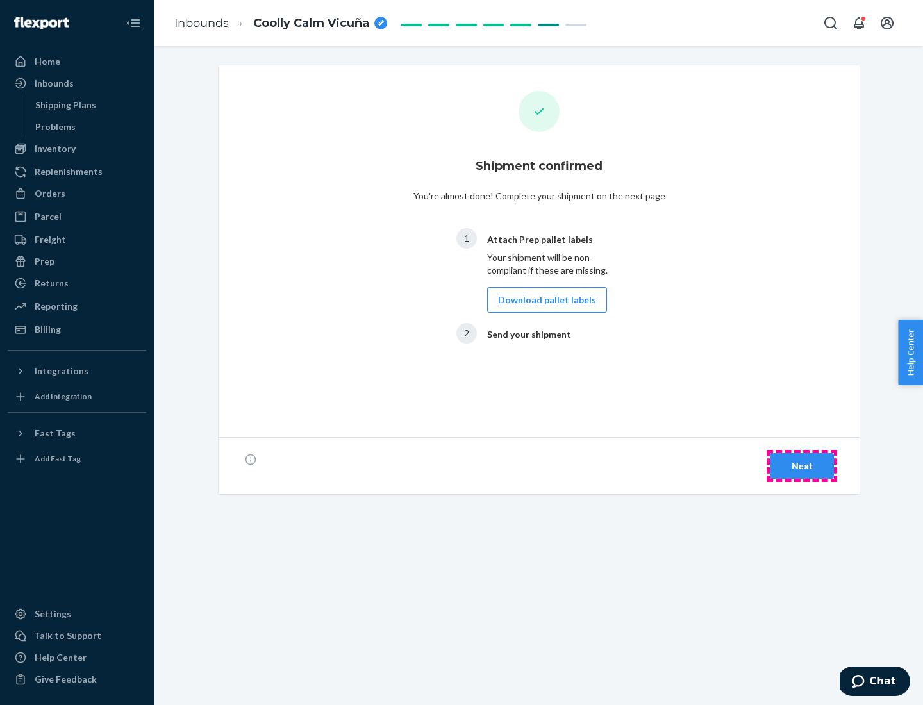
click at [801, 466] on div "Next" at bounding box center [801, 465] width 42 height 13
